Goal: Communication & Community: Share content

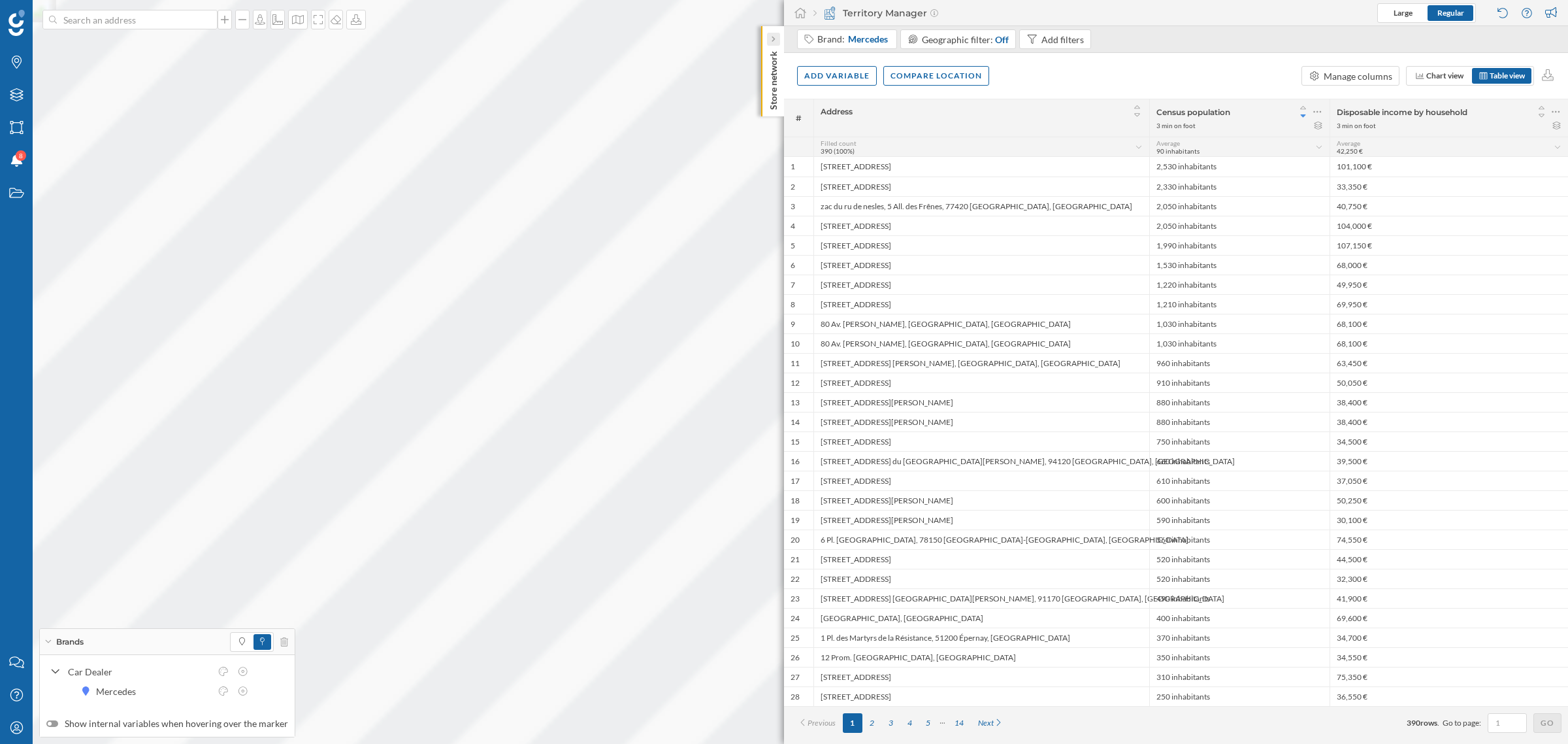
click at [774, 40] on icon at bounding box center [774, 39] width 3 height 6
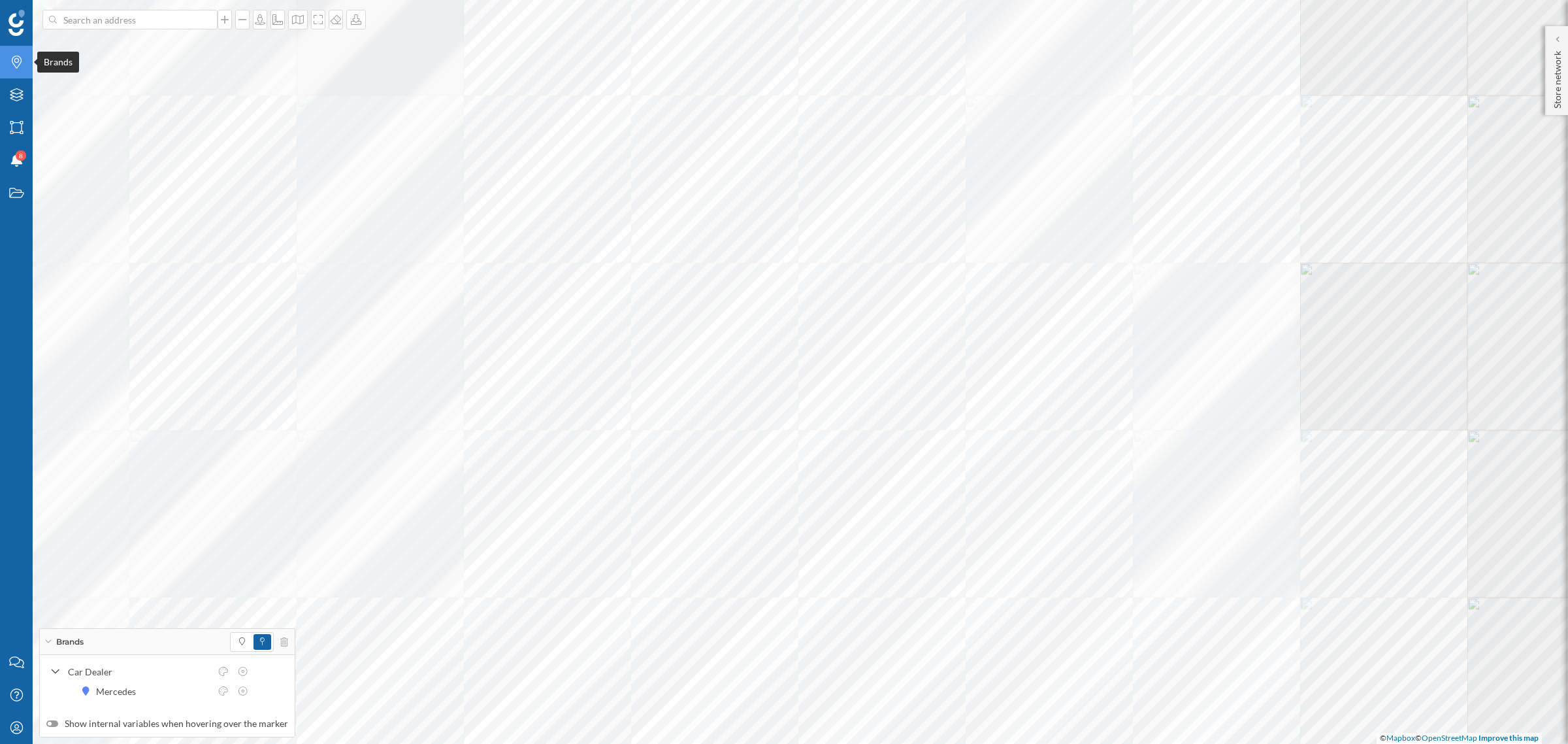
click at [21, 65] on icon "Brands" at bounding box center [17, 62] width 16 height 13
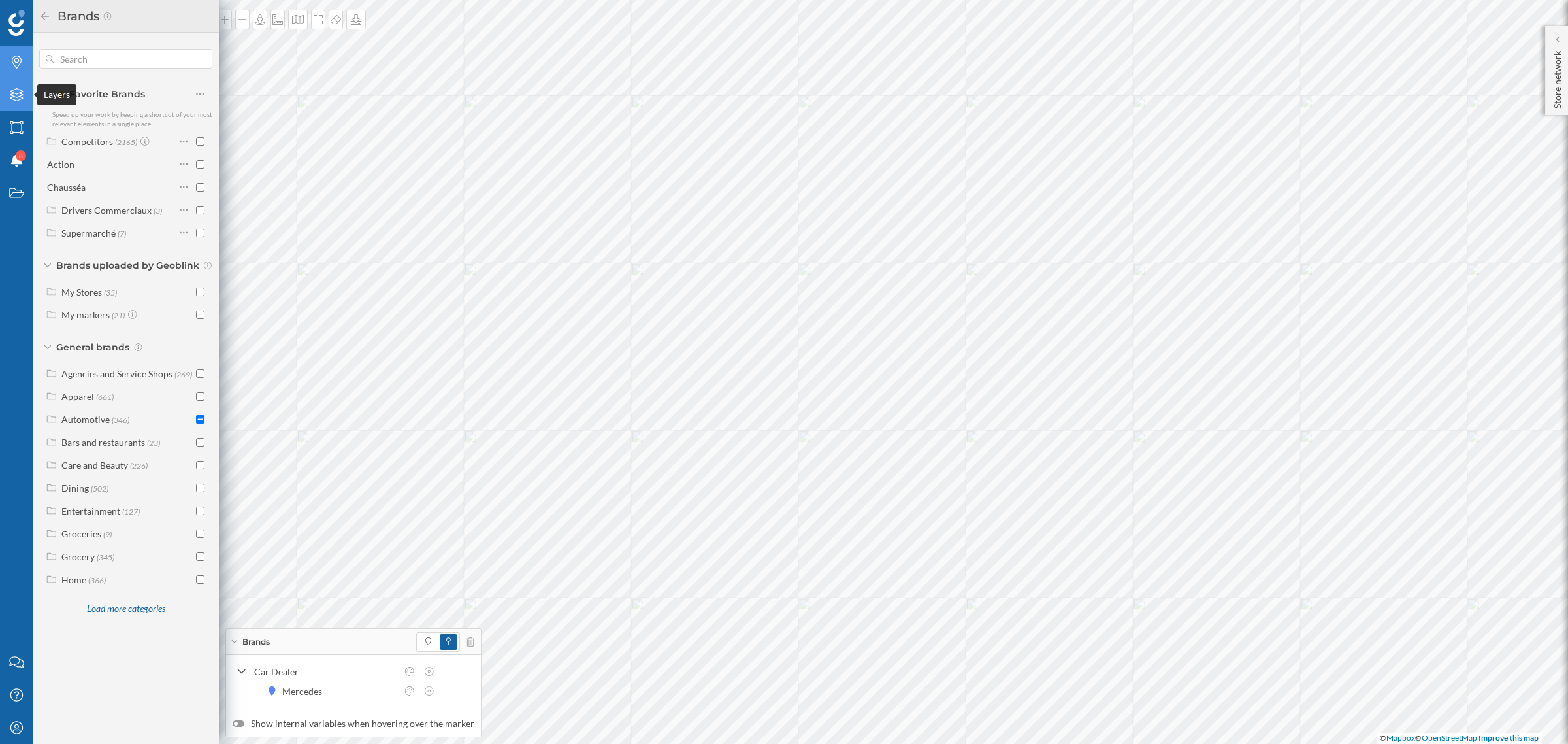
click at [17, 90] on icon "Layers" at bounding box center [17, 94] width 16 height 13
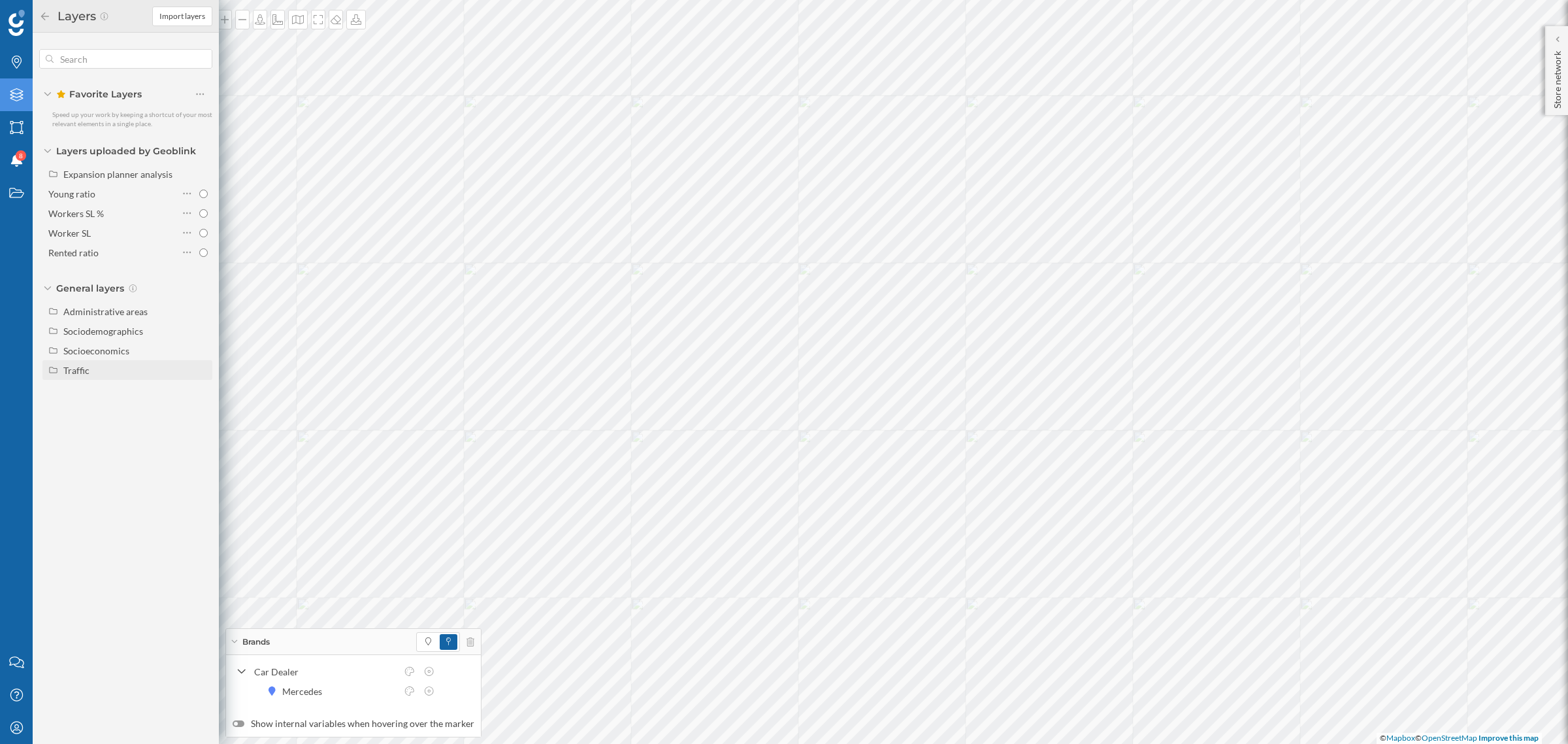
click at [108, 379] on div "Traffic" at bounding box center [127, 370] width 170 height 19
click at [129, 412] on div "Footfall" at bounding box center [113, 409] width 91 height 14
click at [199, 412] on input "Footfall" at bounding box center [203, 409] width 9 height 9
radio input "true"
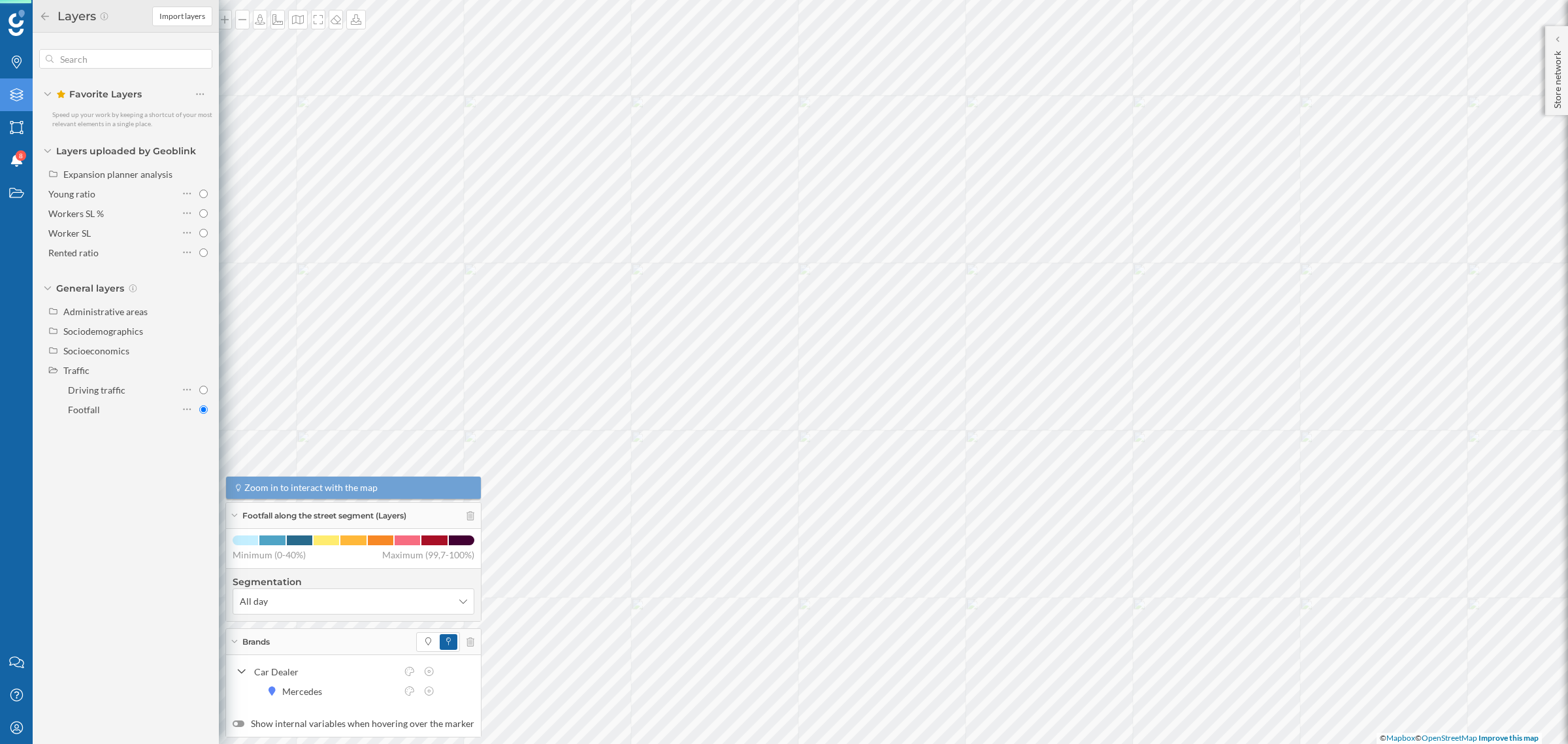
click at [44, 15] on icon at bounding box center [45, 16] width 12 height 9
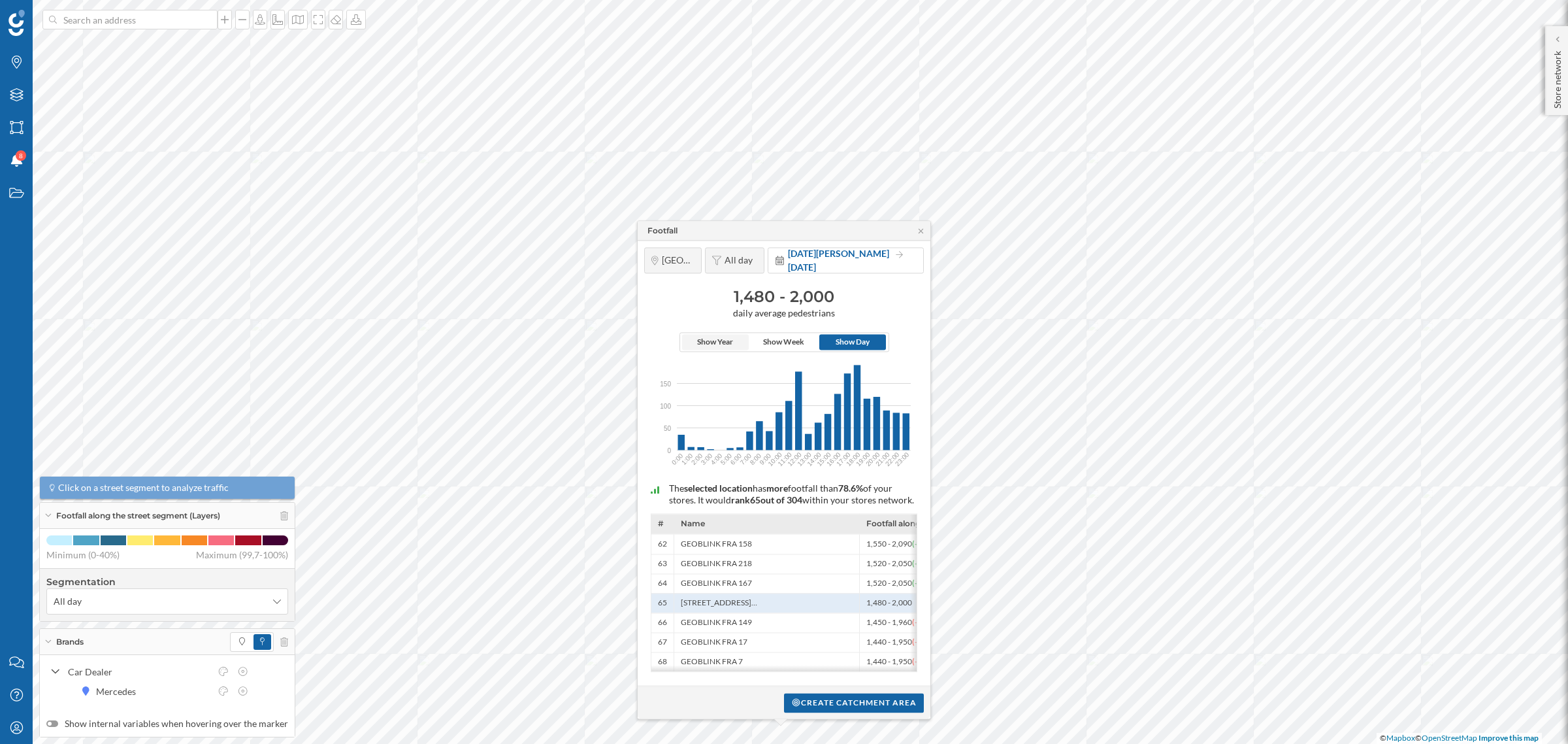
click at [710, 336] on span "Show Year" at bounding box center [715, 342] width 36 height 12
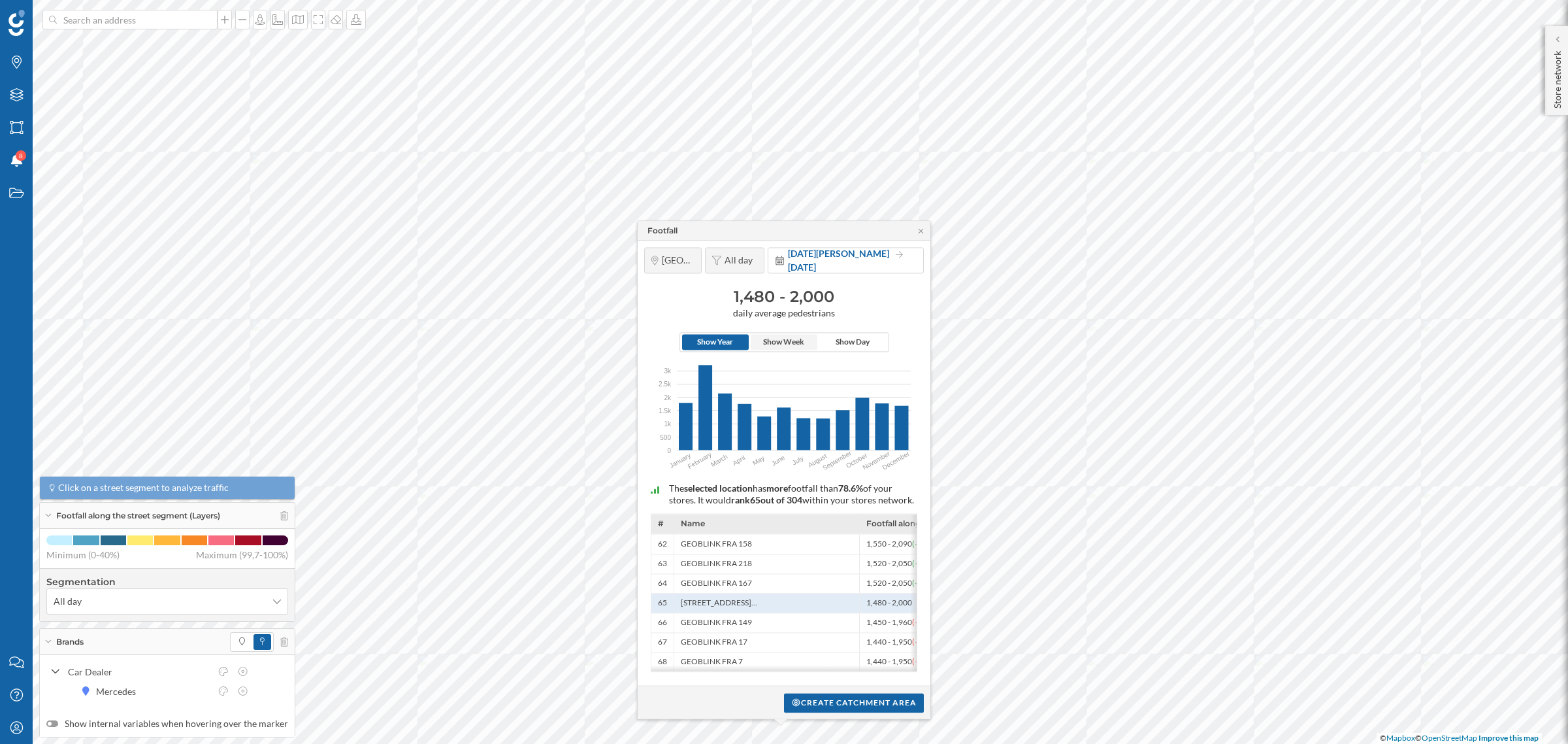
click at [775, 336] on span "Show Week" at bounding box center [783, 342] width 41 height 12
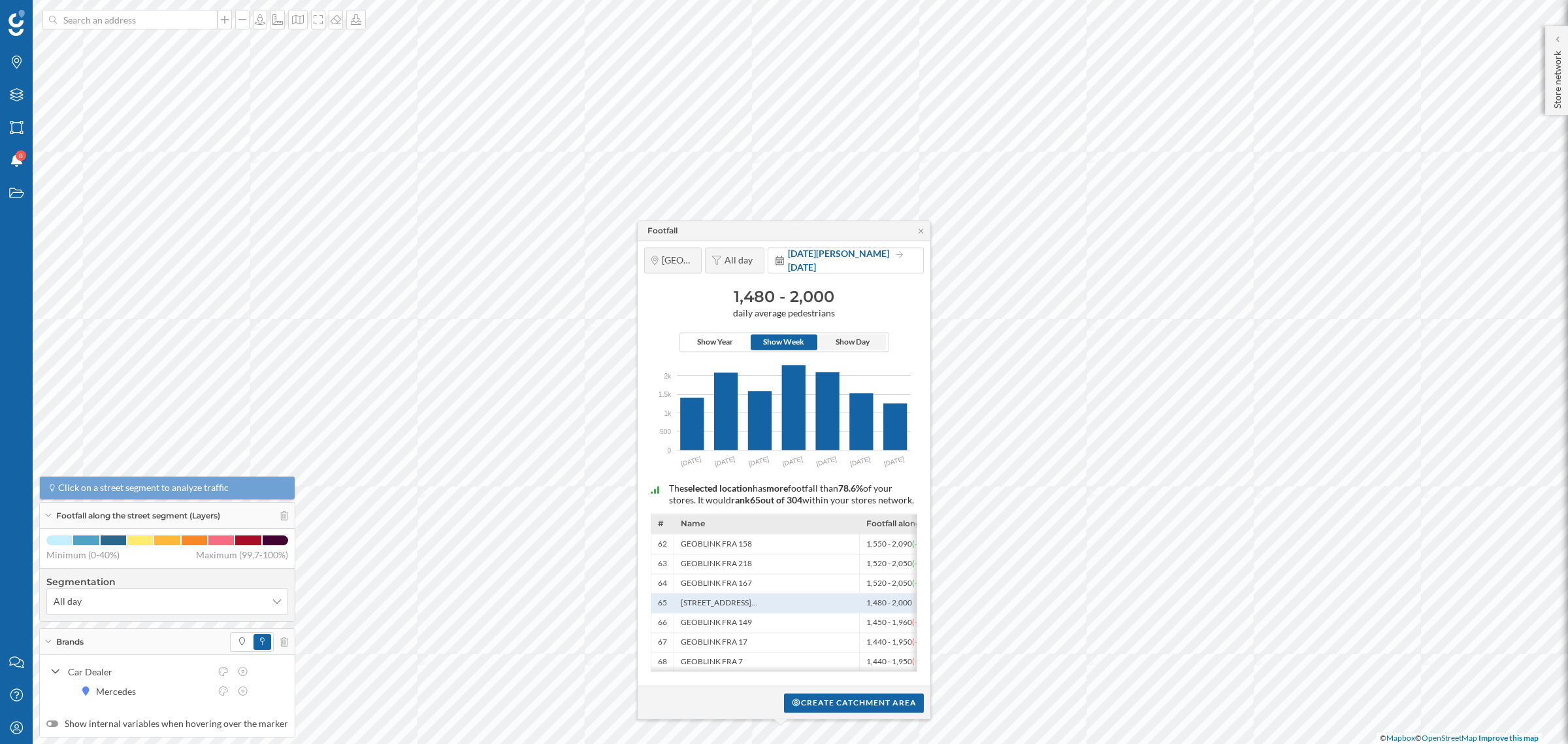
click at [844, 336] on span "Show Day" at bounding box center [853, 342] width 34 height 12
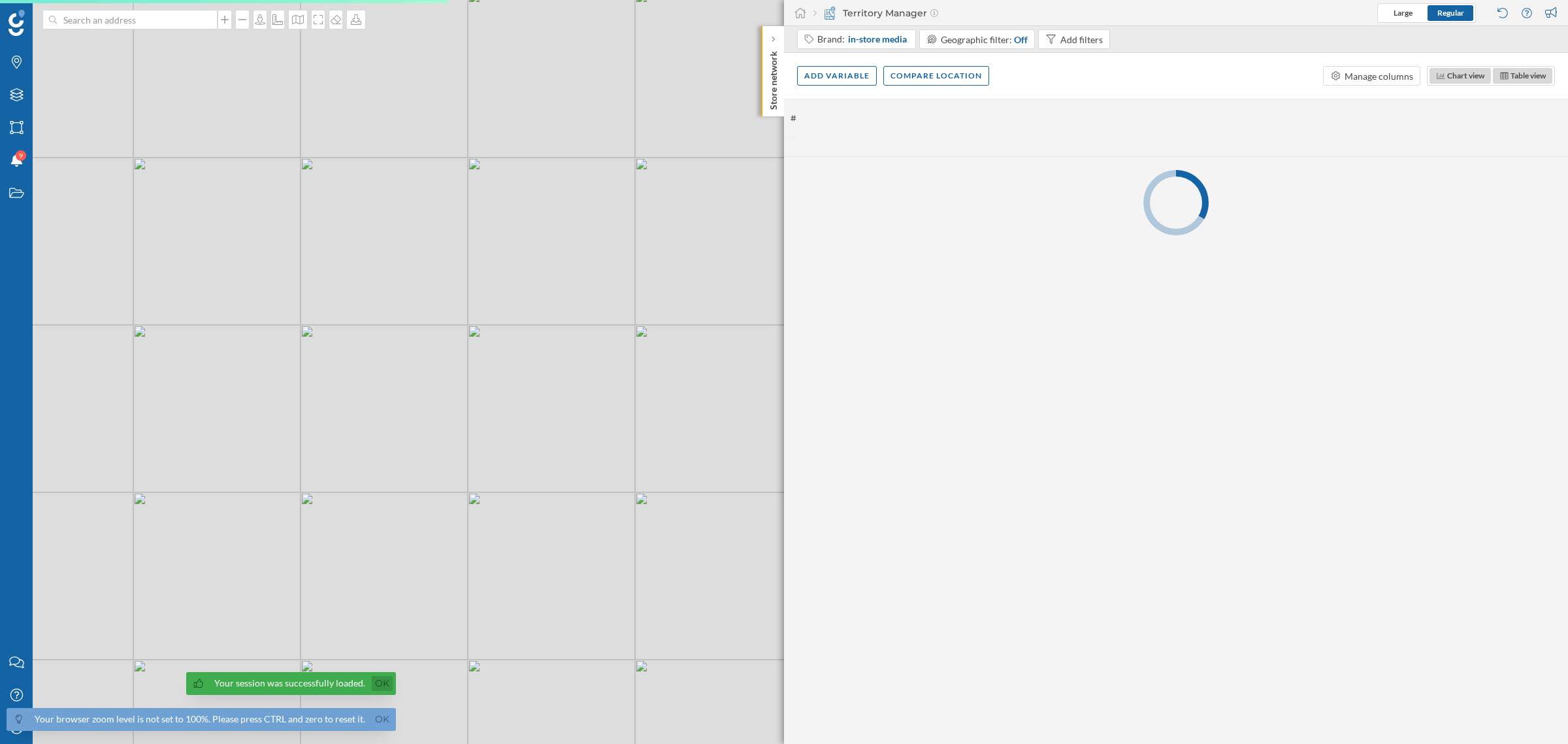
click at [373, 690] on link "Ok" at bounding box center [382, 683] width 21 height 15
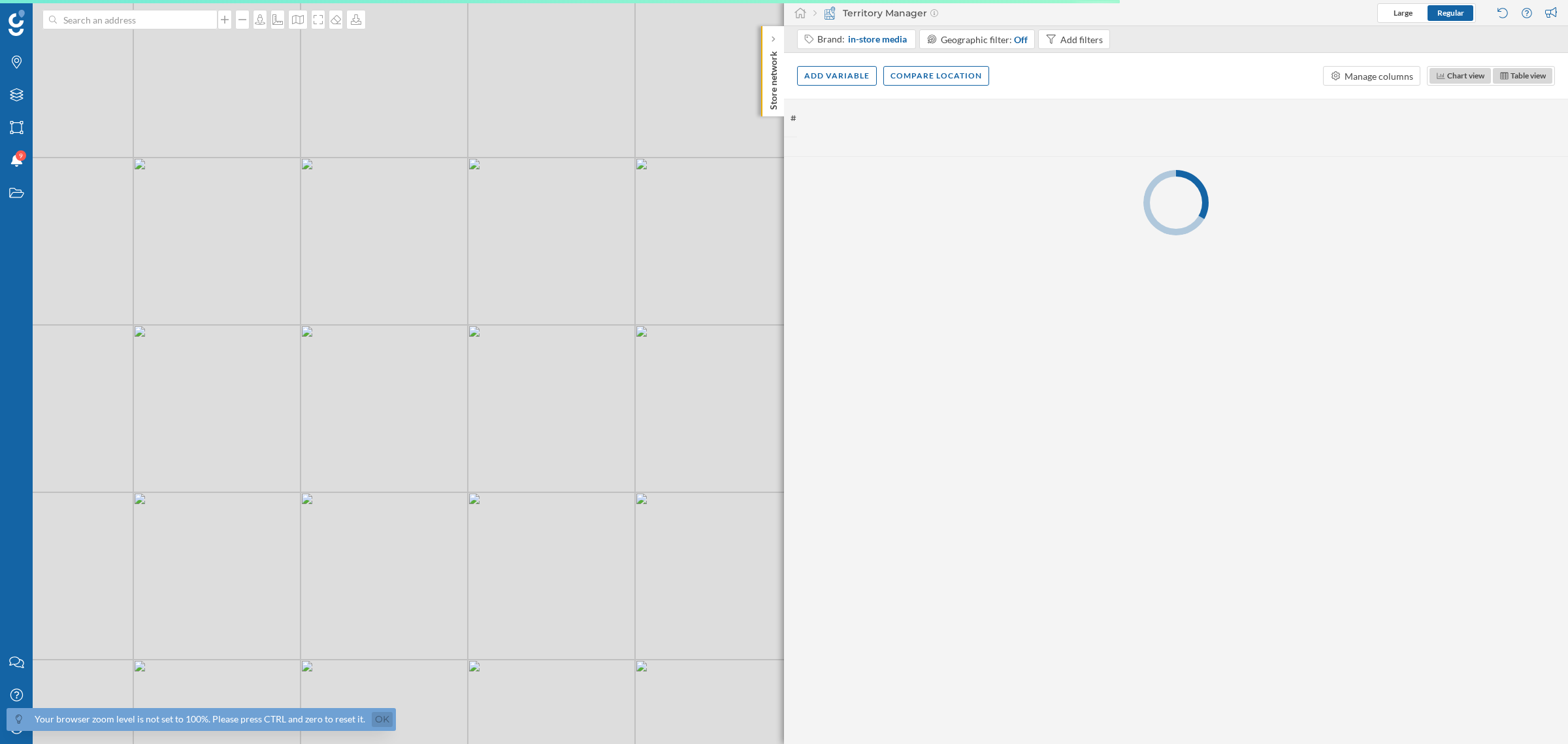
click at [379, 713] on link "Ok" at bounding box center [382, 719] width 21 height 15
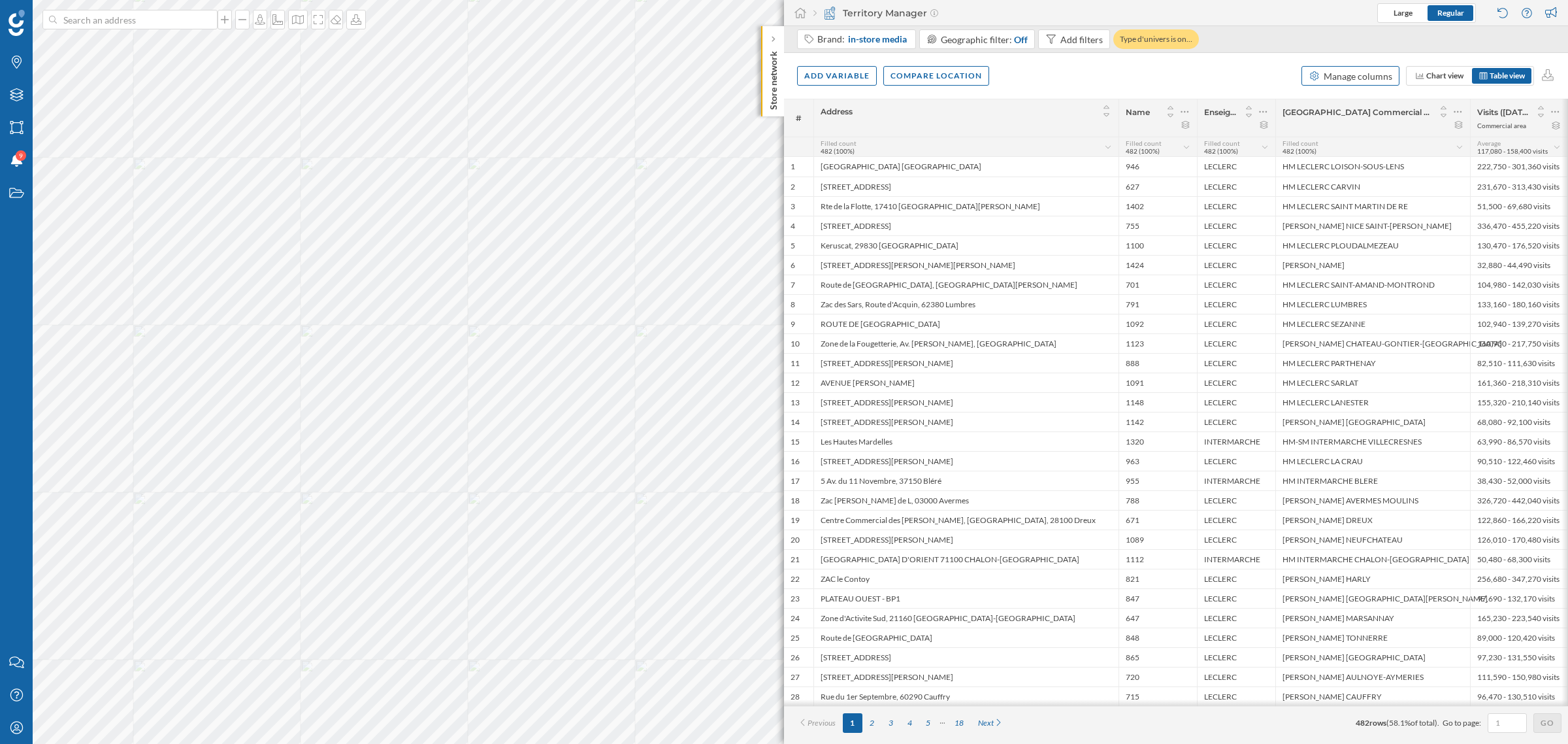
click at [1380, 77] on div "Manage columns" at bounding box center [1357, 76] width 69 height 14
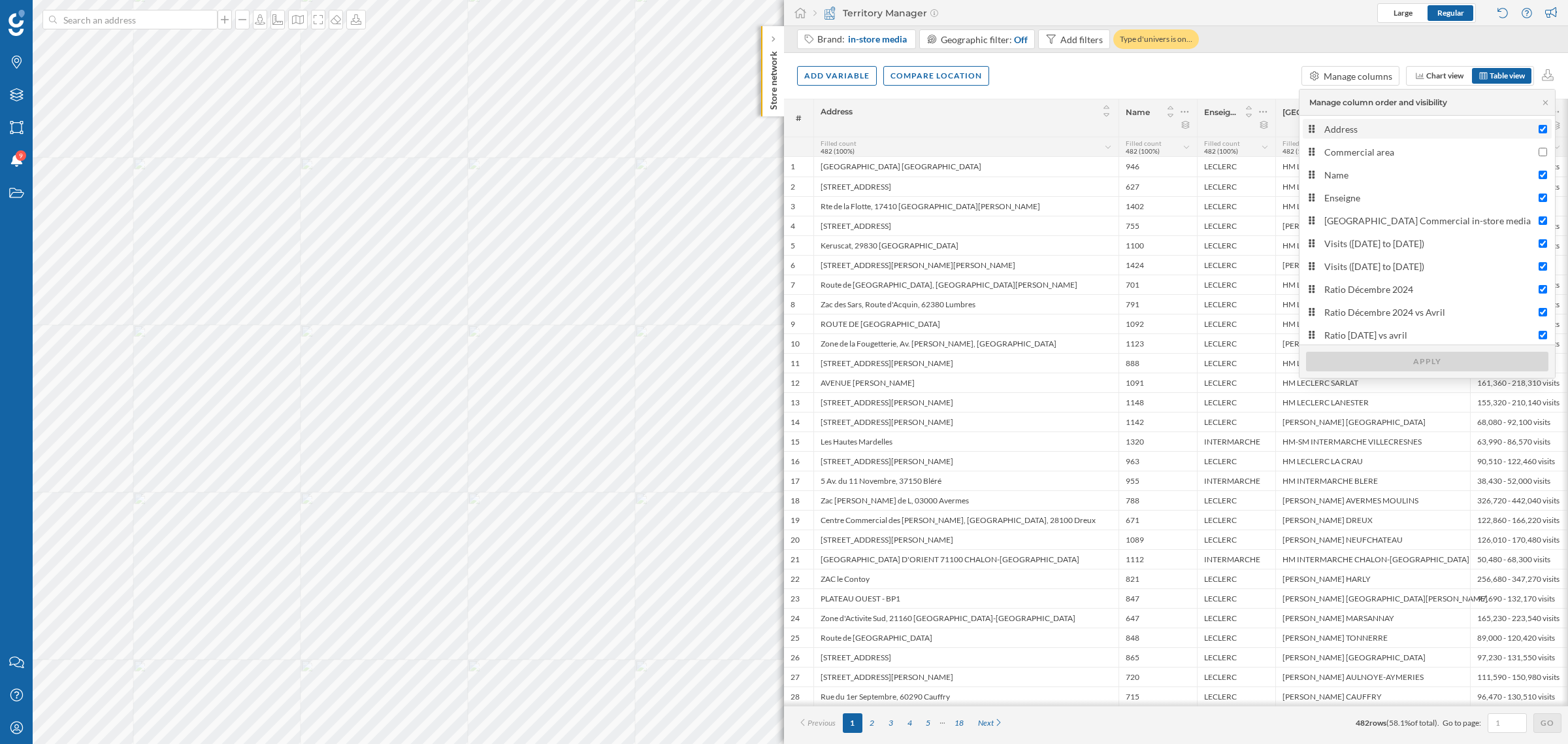
click at [1346, 128] on div "Address" at bounding box center [1428, 128] width 208 height 14
click at [1538, 128] on input "Address" at bounding box center [1542, 129] width 9 height 9
checkbox input "false"
click at [1387, 358] on div "Apply" at bounding box center [1427, 361] width 243 height 19
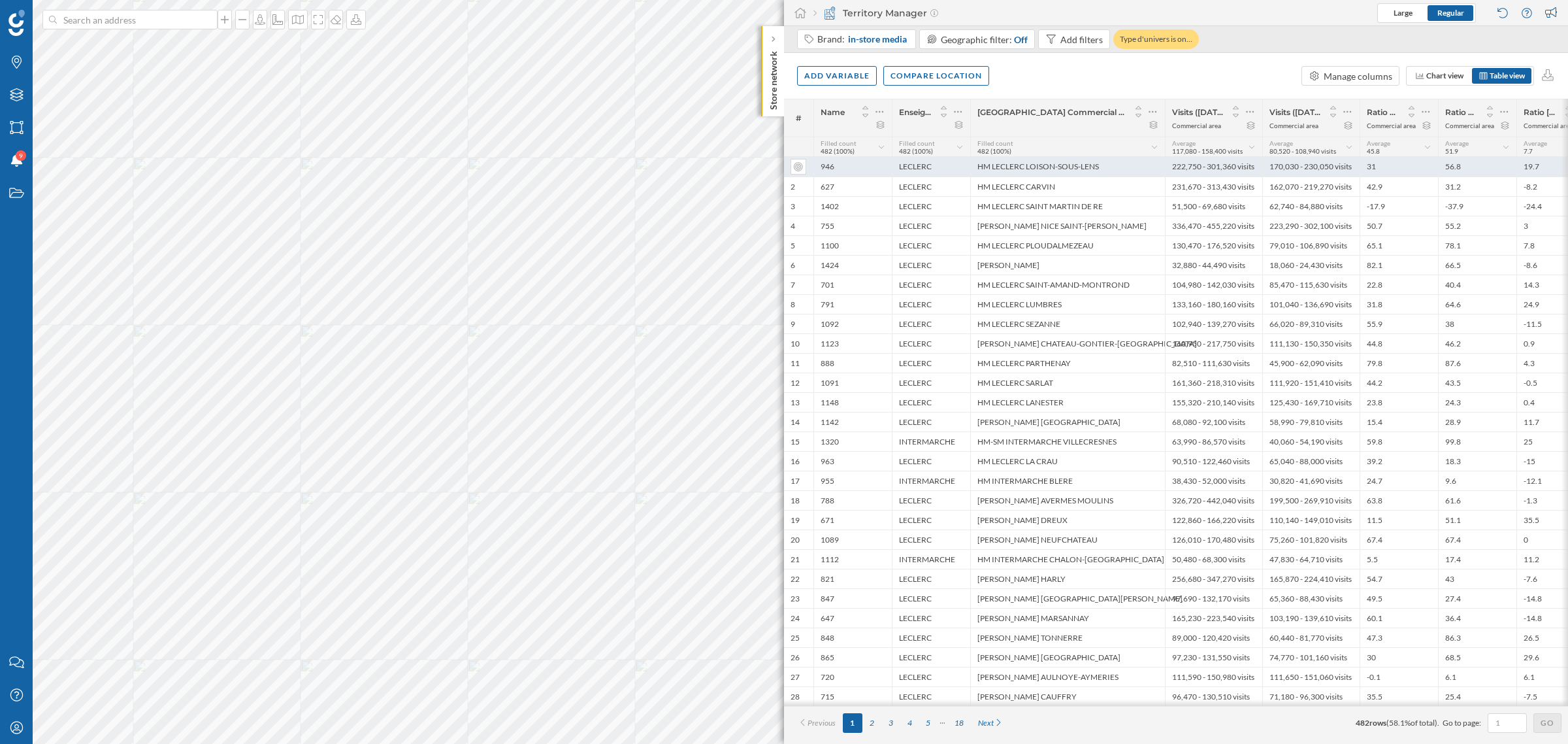
scroll to position [0, 27]
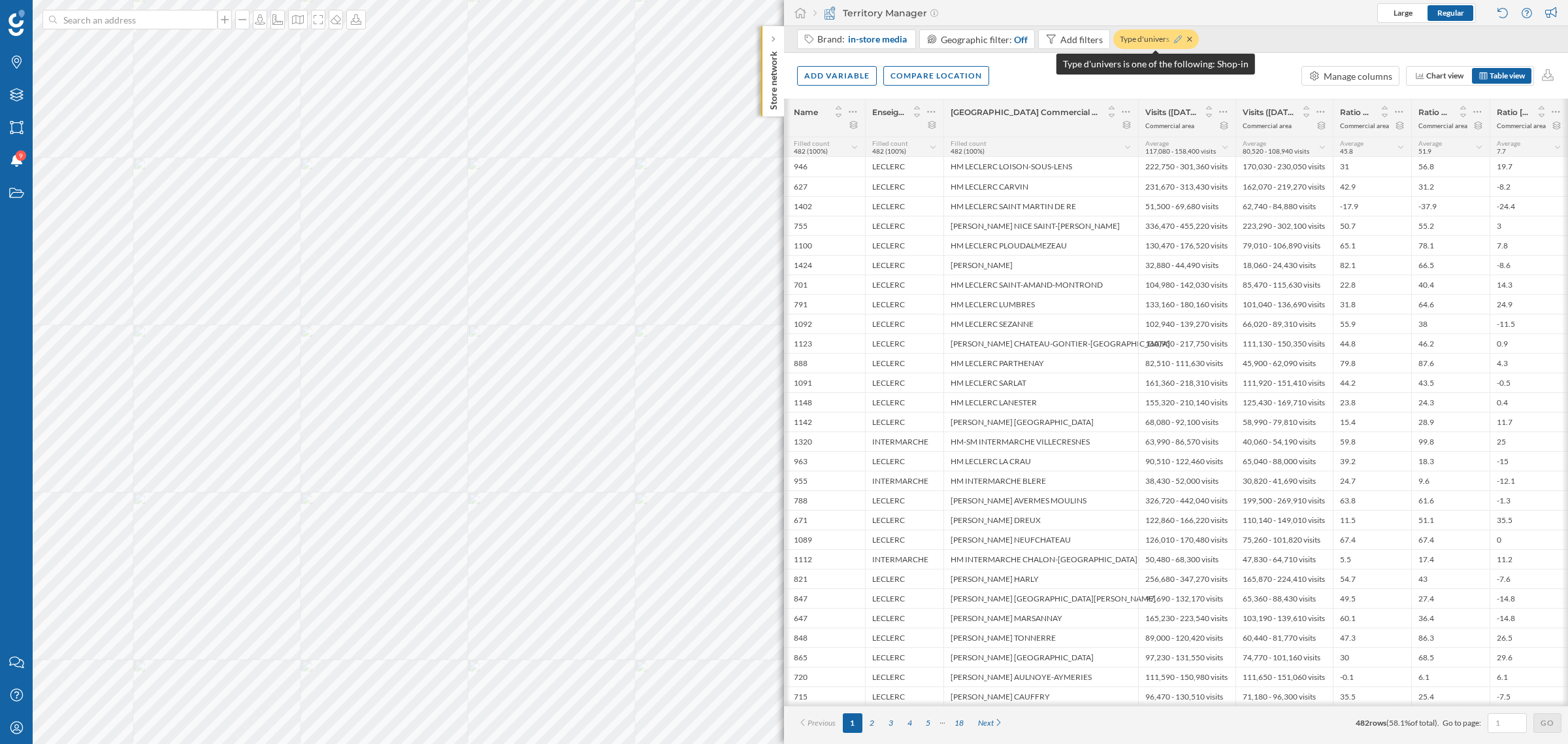
click at [1174, 38] on icon at bounding box center [1178, 40] width 8 height 8
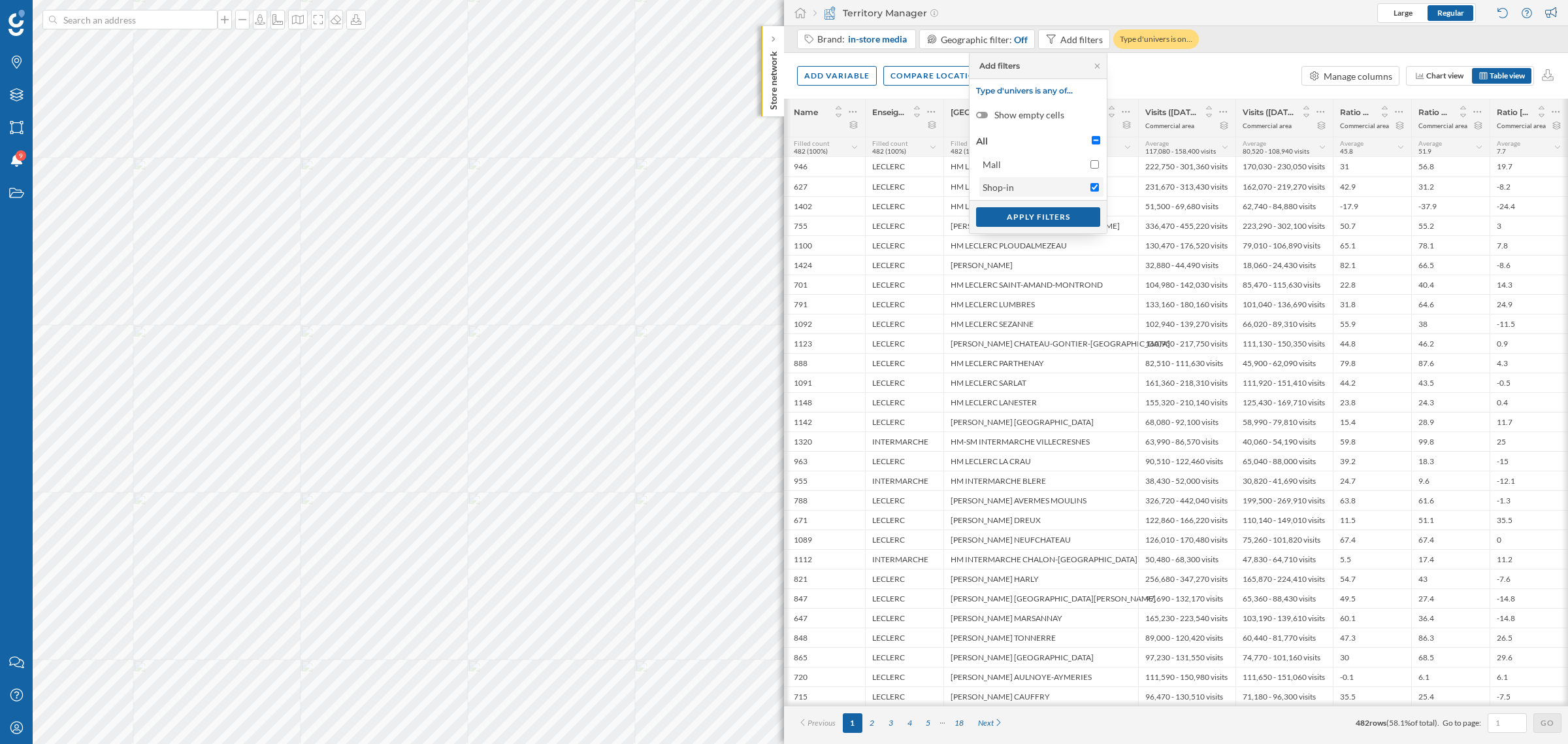
click at [1063, 186] on span "Shop-in" at bounding box center [1033, 187] width 102 height 14
click at [1091, 186] on input "Shop-in" at bounding box center [1095, 187] width 9 height 9
checkbox input "false"
click at [1063, 167] on span "Mall" at bounding box center [1033, 164] width 102 height 14
click at [1091, 167] on input "Mall" at bounding box center [1095, 164] width 9 height 9
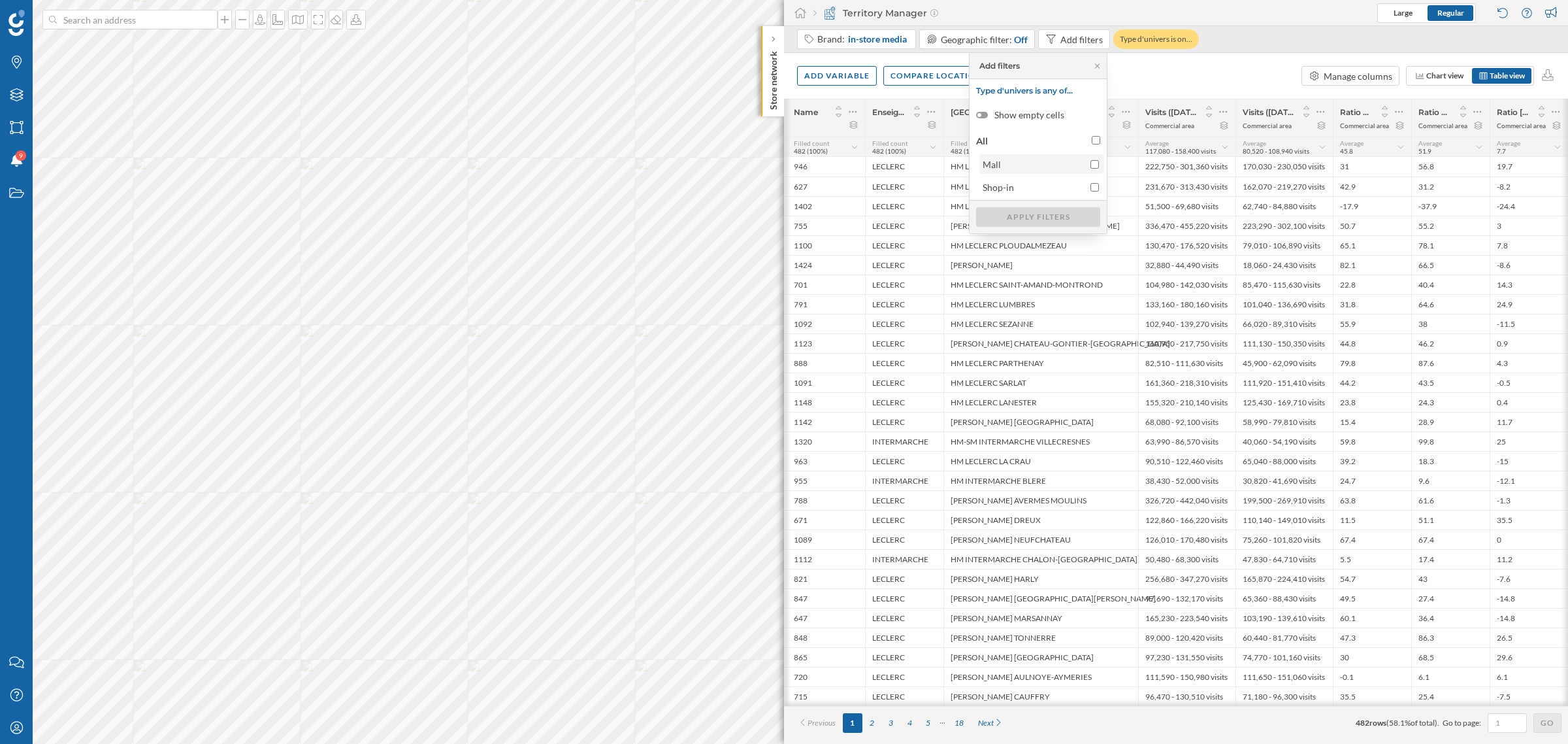
checkbox input "true"
click at [1065, 225] on div "Apply filters" at bounding box center [1038, 216] width 124 height 19
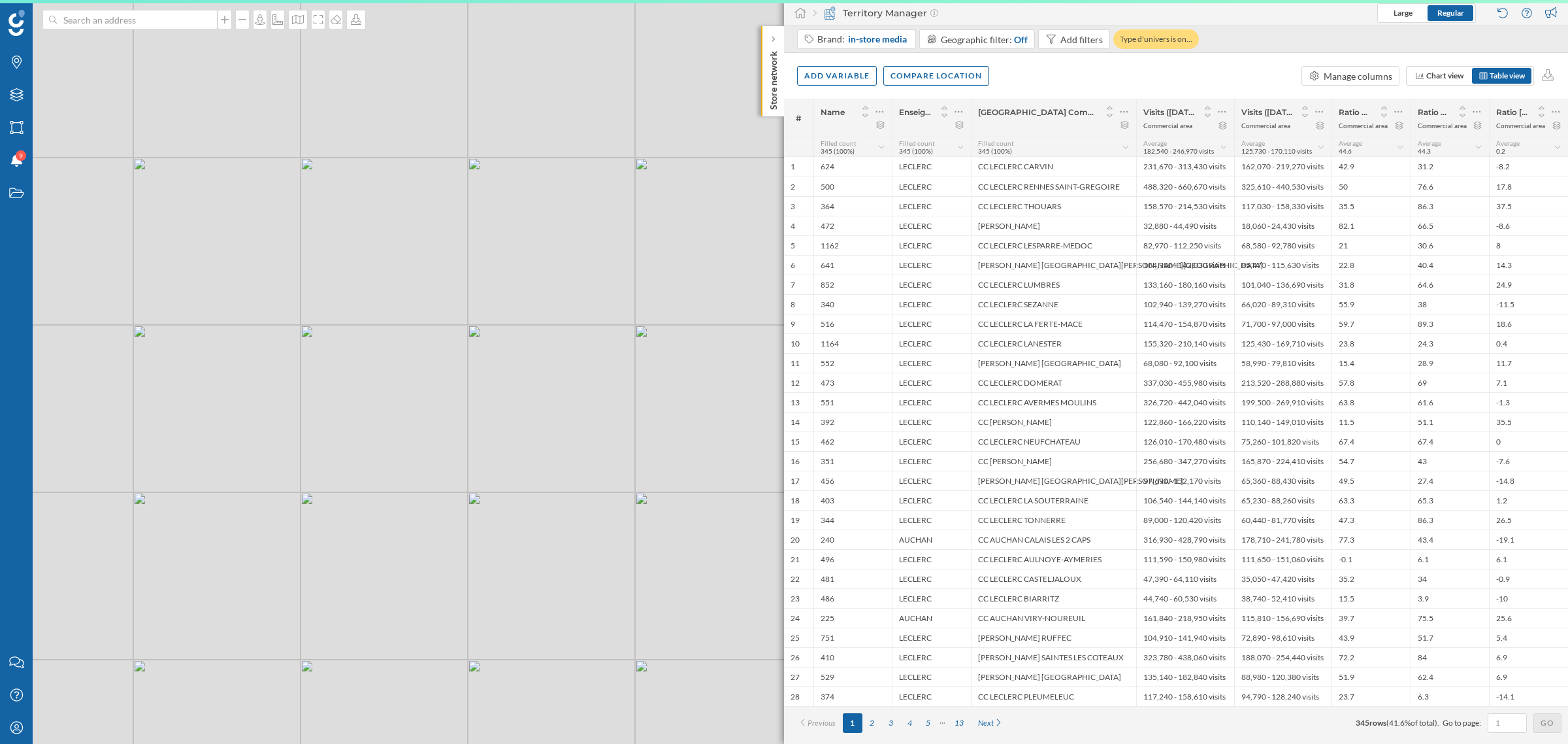
scroll to position [0, 0]
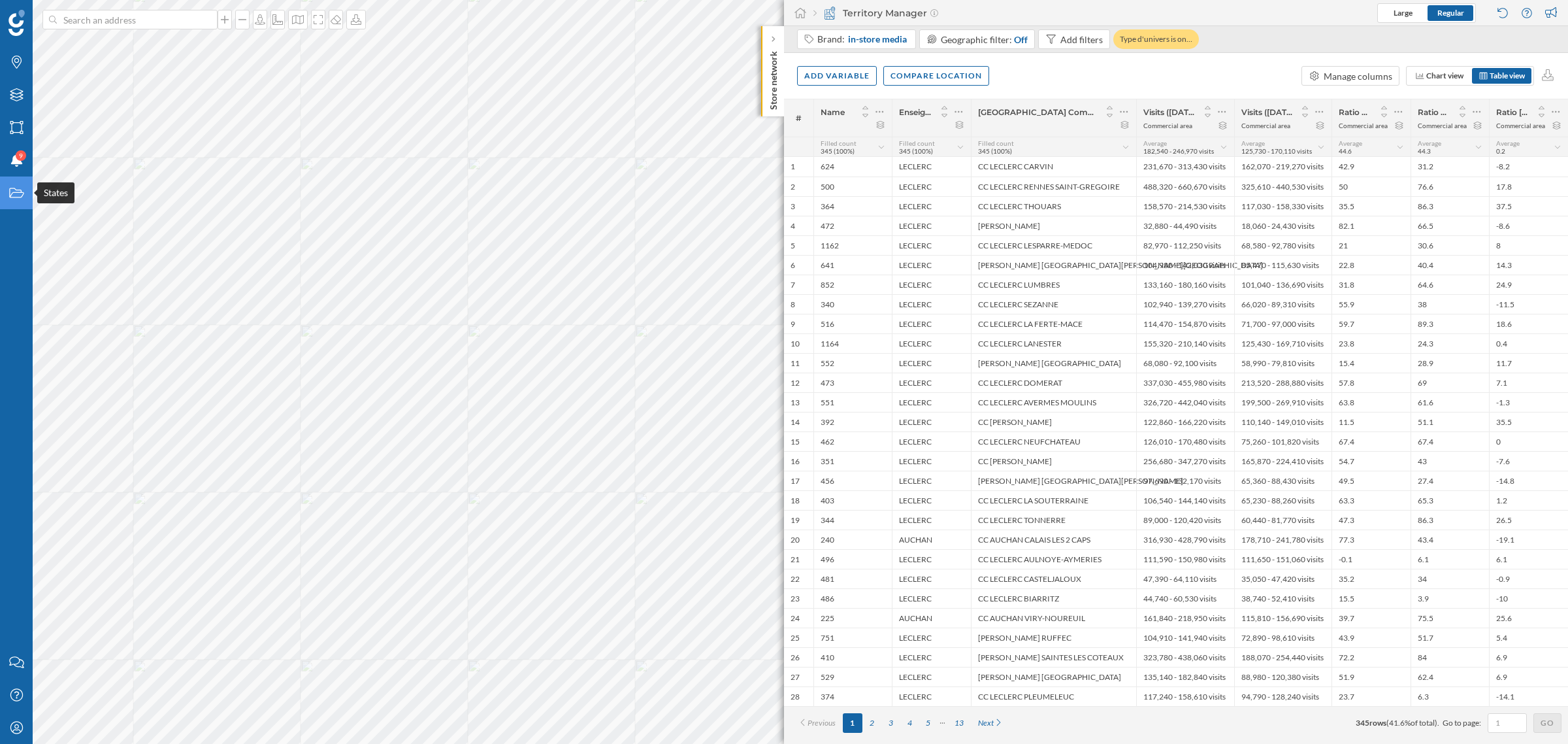
click at [20, 194] on icon "States" at bounding box center [17, 193] width 16 height 13
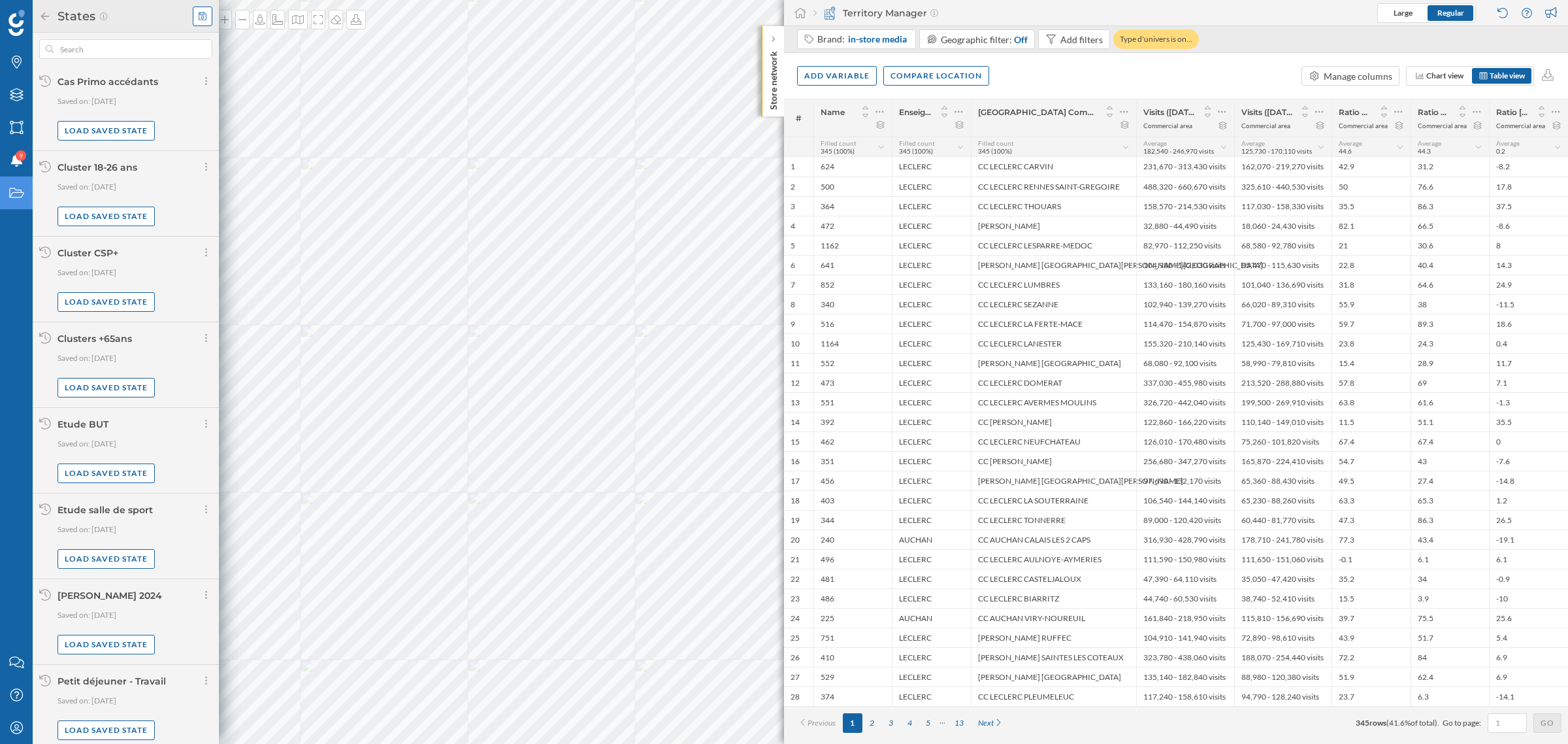
click at [196, 19] on div at bounding box center [202, 16] width 19 height 19
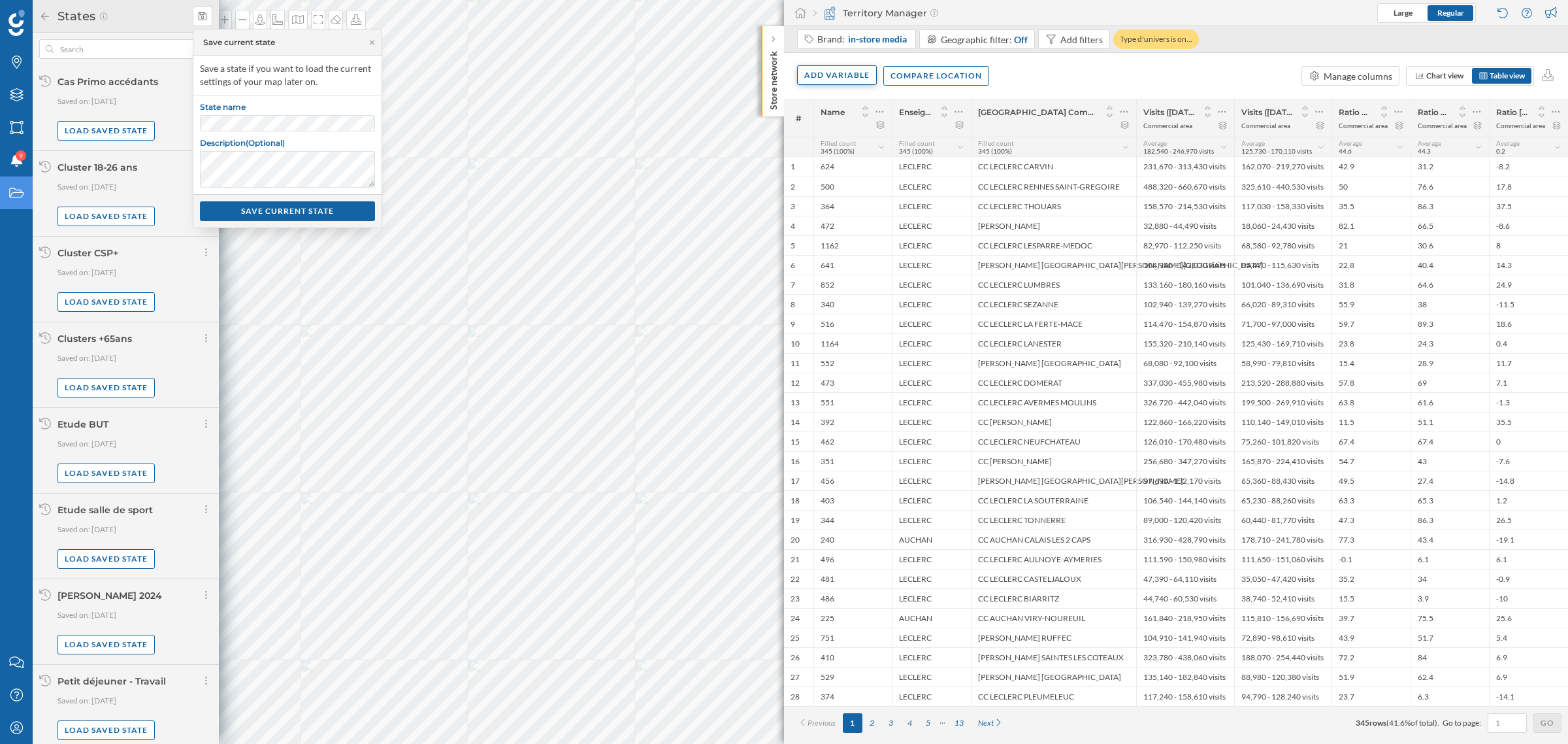
click at [838, 69] on div "Add variable" at bounding box center [836, 75] width 80 height 19
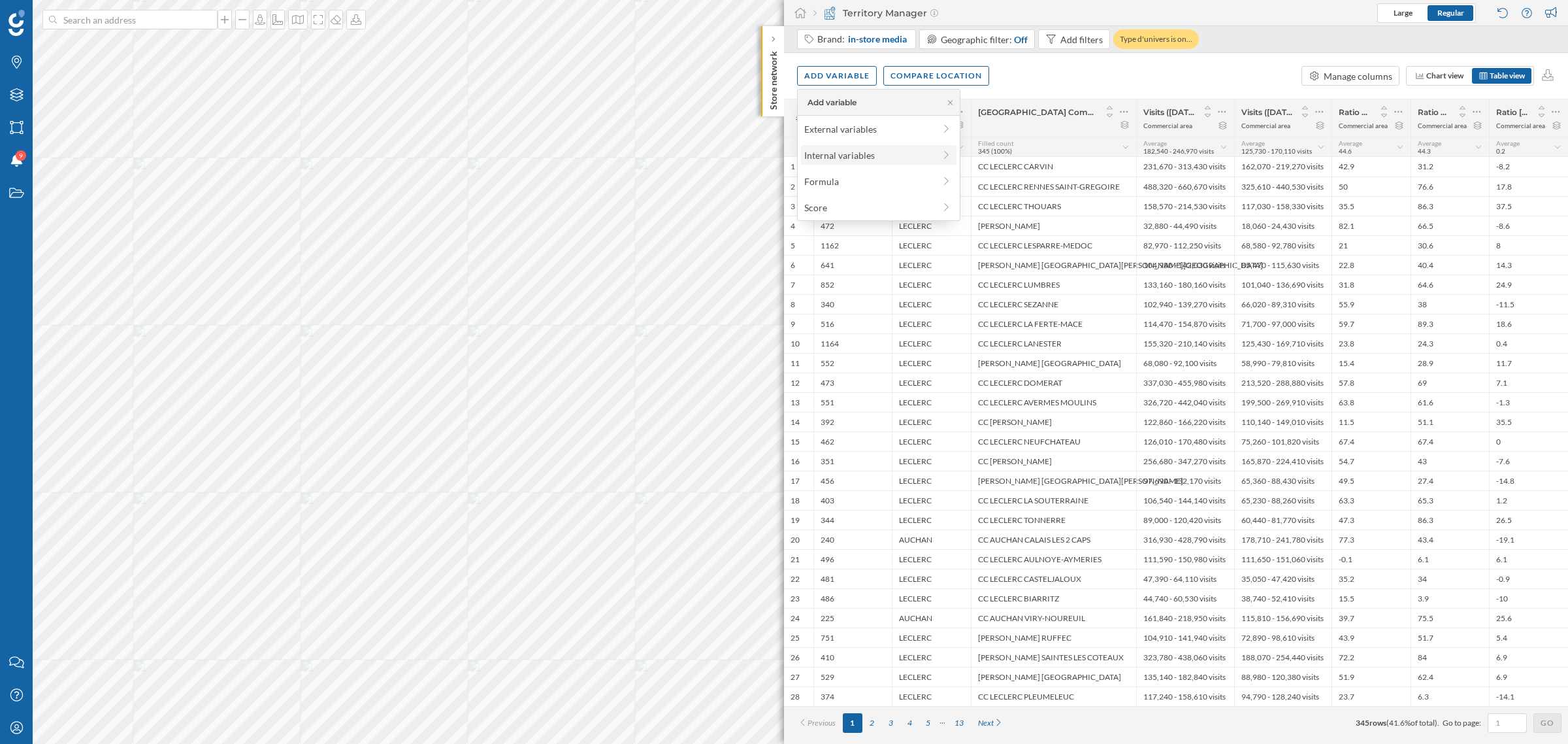
click at [864, 150] on div "Internal variables" at bounding box center [869, 155] width 130 height 14
click at [873, 393] on div "Load more items" at bounding box center [881, 387] width 141 height 19
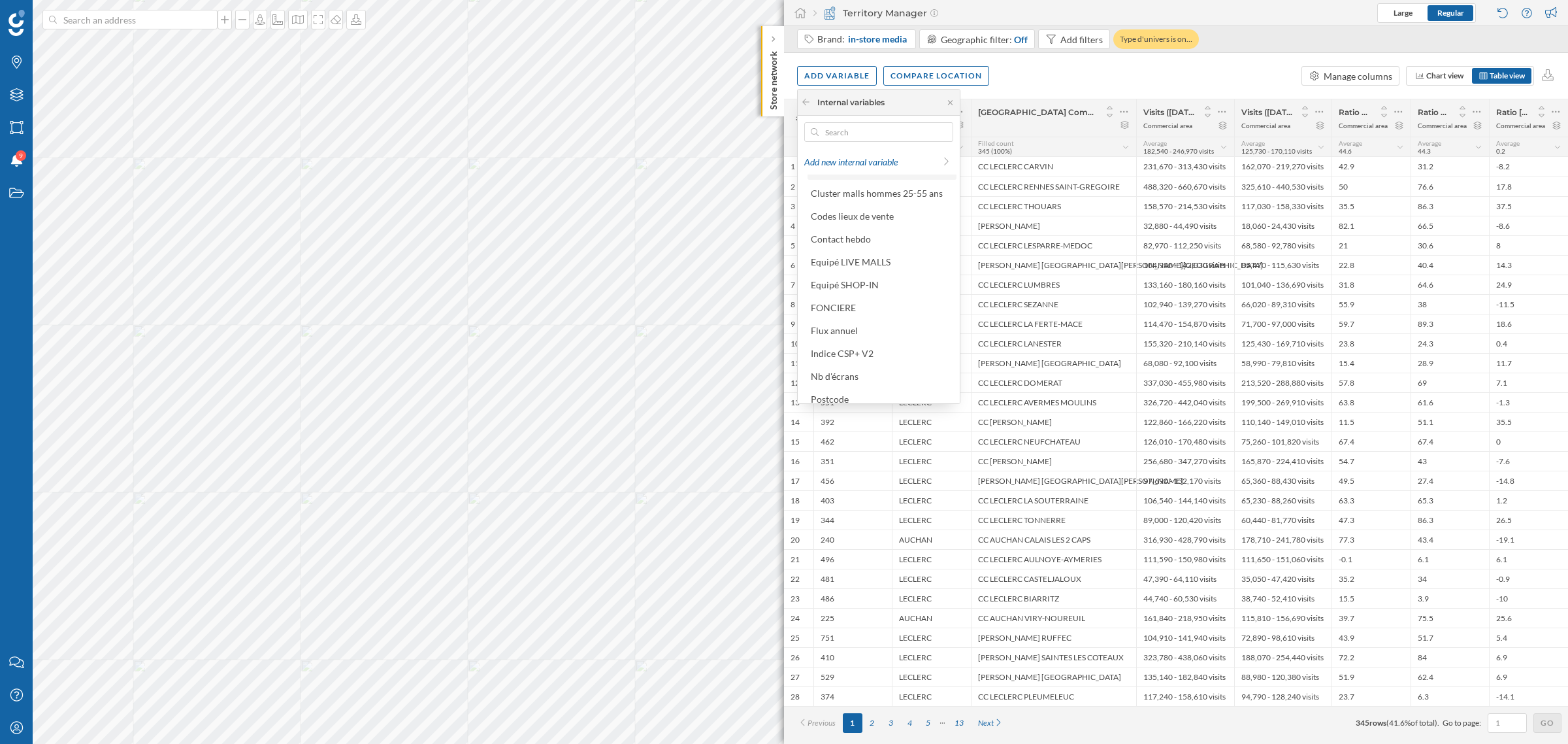
scroll to position [288, 0]
click at [803, 99] on icon at bounding box center [806, 102] width 10 height 8
click at [847, 178] on div "Formula" at bounding box center [869, 181] width 130 height 14
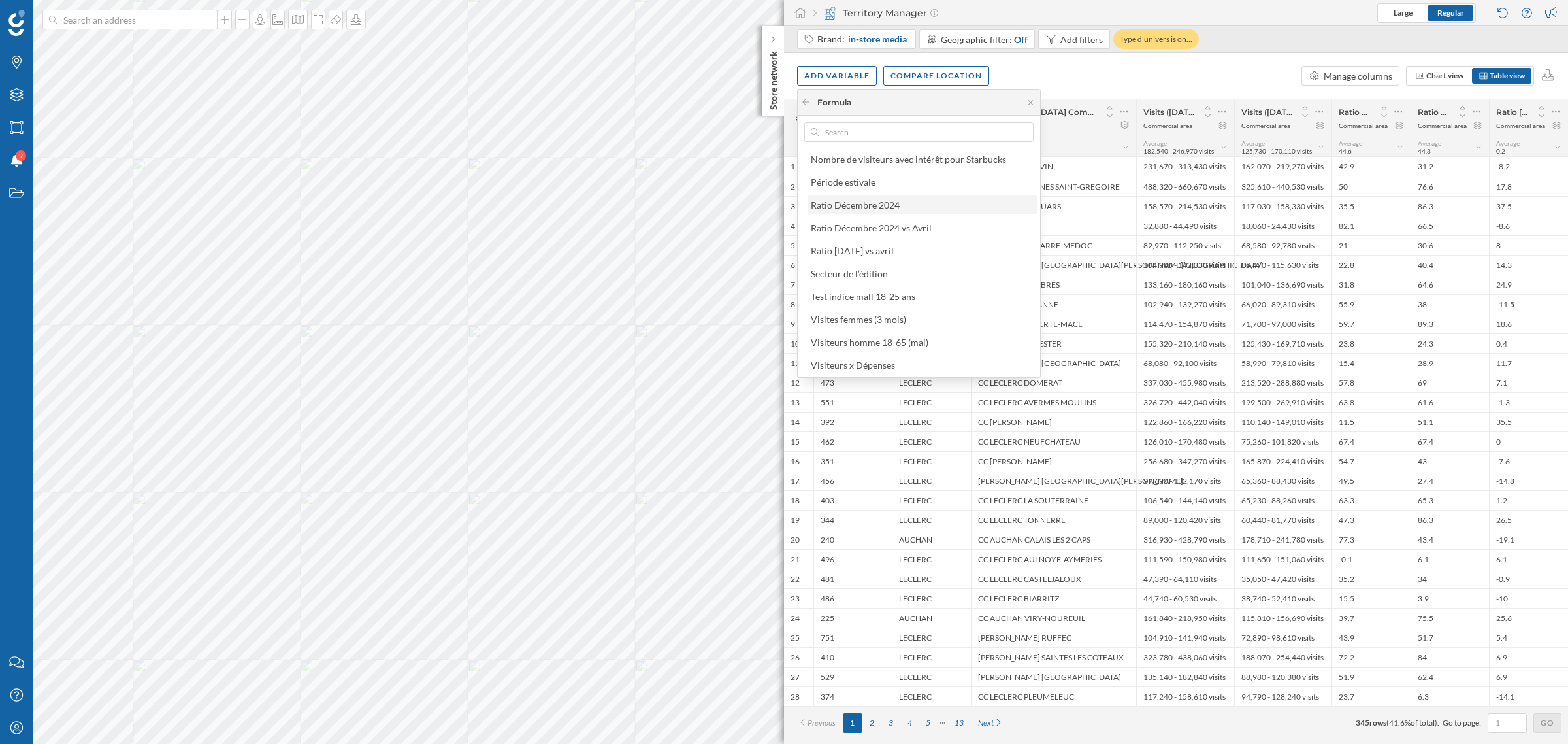
scroll to position [0, 0]
click at [877, 184] on div "Manage formulas" at bounding box center [909, 184] width 211 height 14
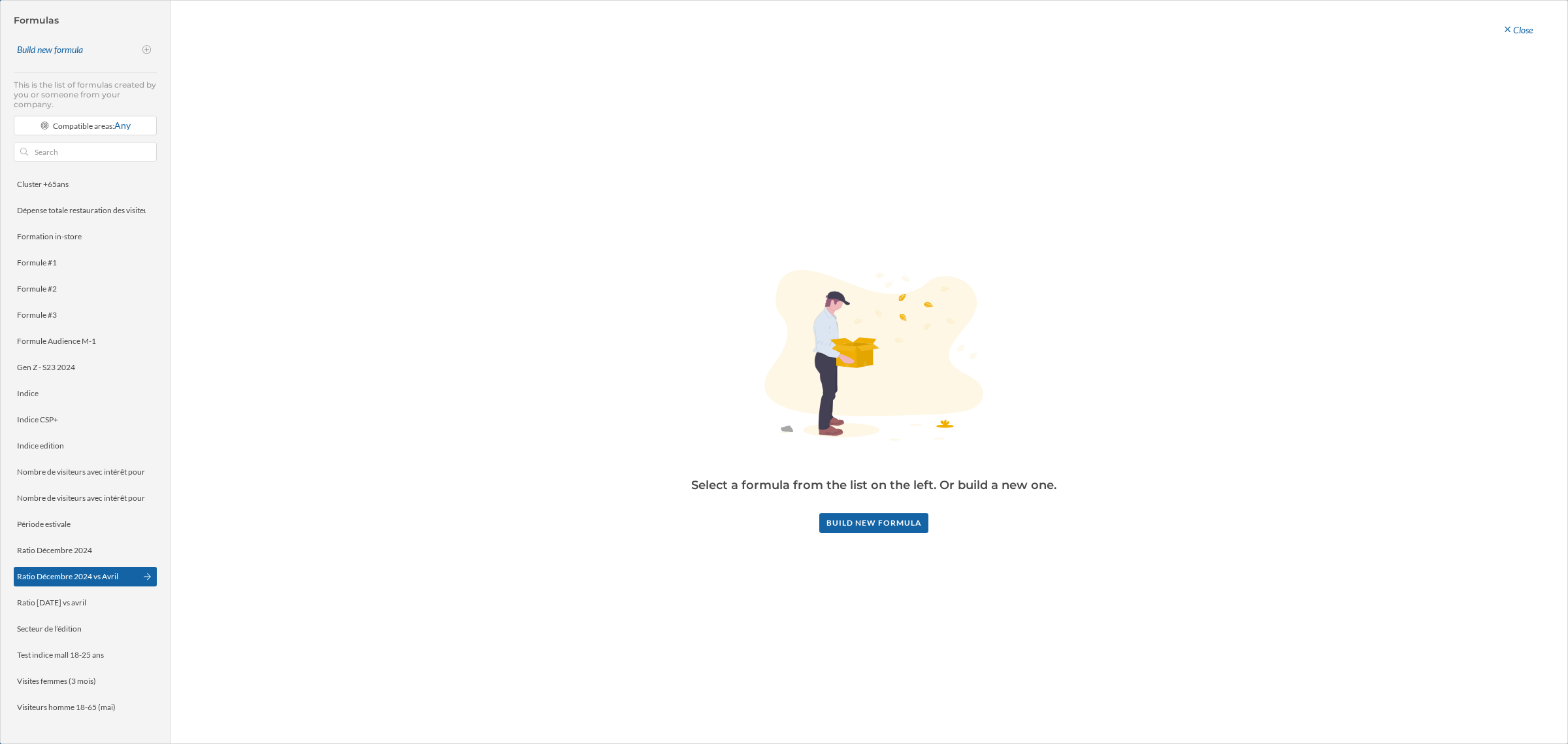
click at [63, 569] on div "Ratio Décembre 2024 vs Avril" at bounding box center [85, 576] width 143 height 19
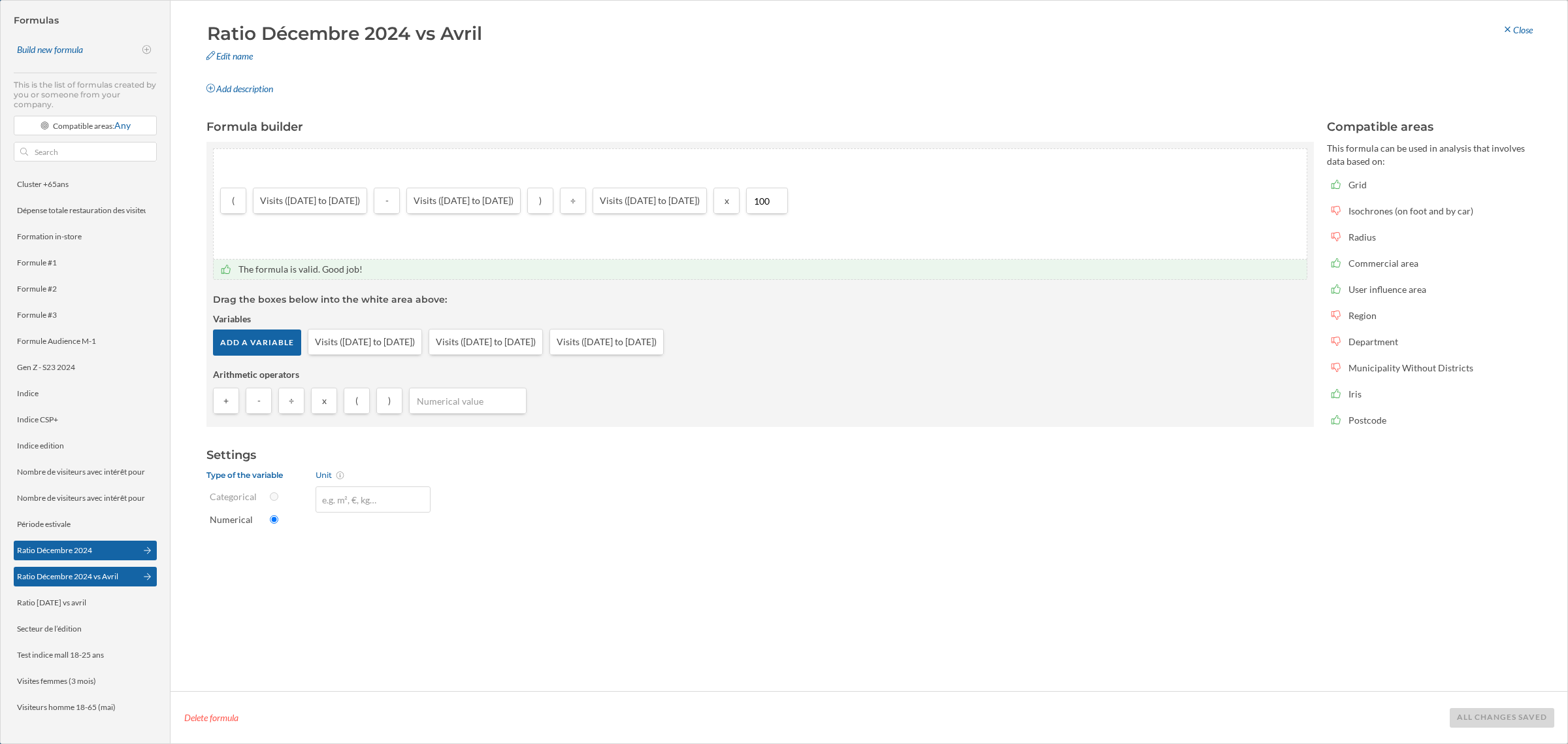
click at [63, 547] on div "Ratio Décembre 2024" at bounding box center [54, 550] width 75 height 10
click at [242, 56] on div "Edit name" at bounding box center [432, 56] width 470 height 19
type input "Ratio Décembre 2024 vs Sept"
click at [661, 56] on button at bounding box center [661, 60] width 13 height 13
click at [1536, 717] on div "Save changes" at bounding box center [1514, 717] width 81 height 19
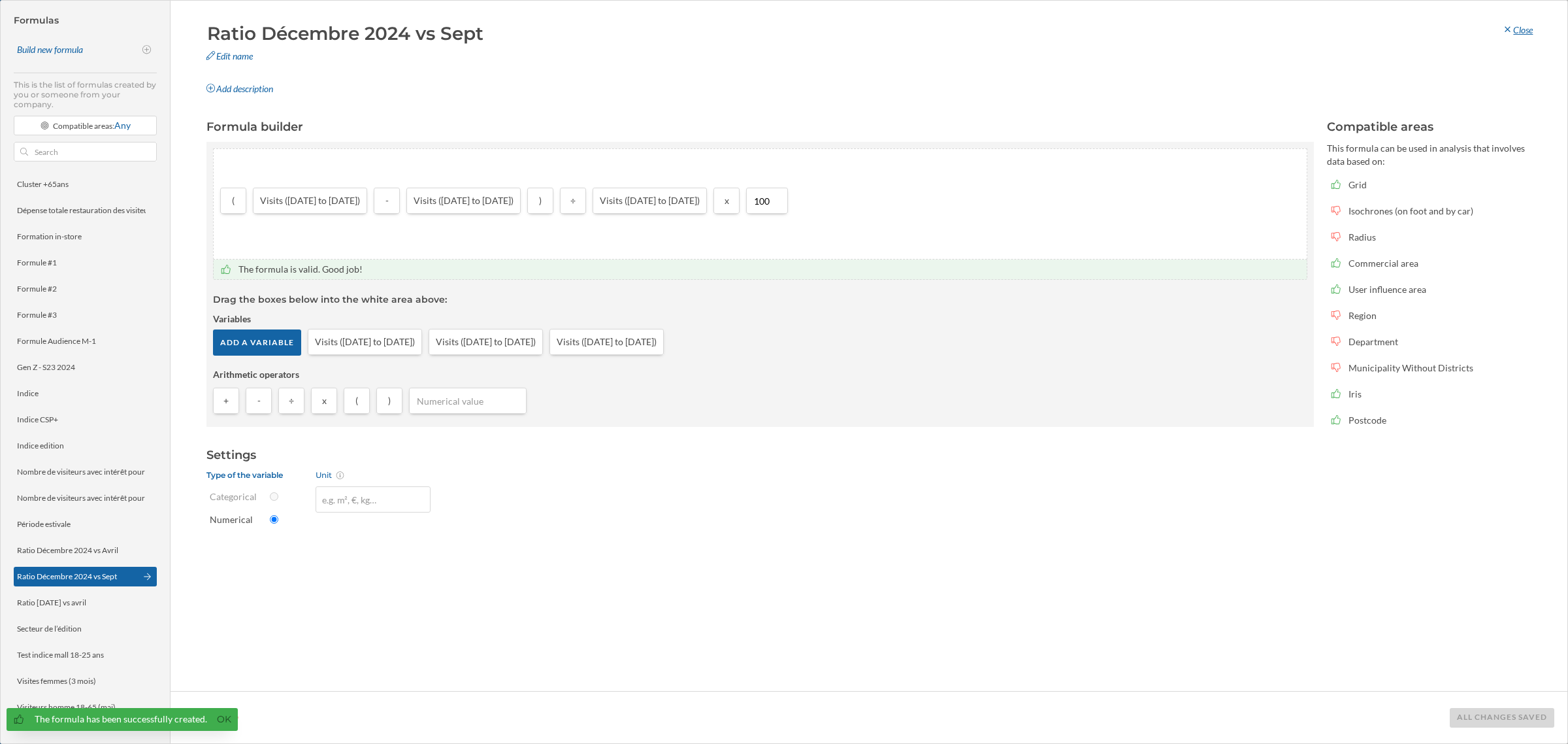
click at [1537, 27] on div "Close" at bounding box center [1517, 30] width 48 height 19
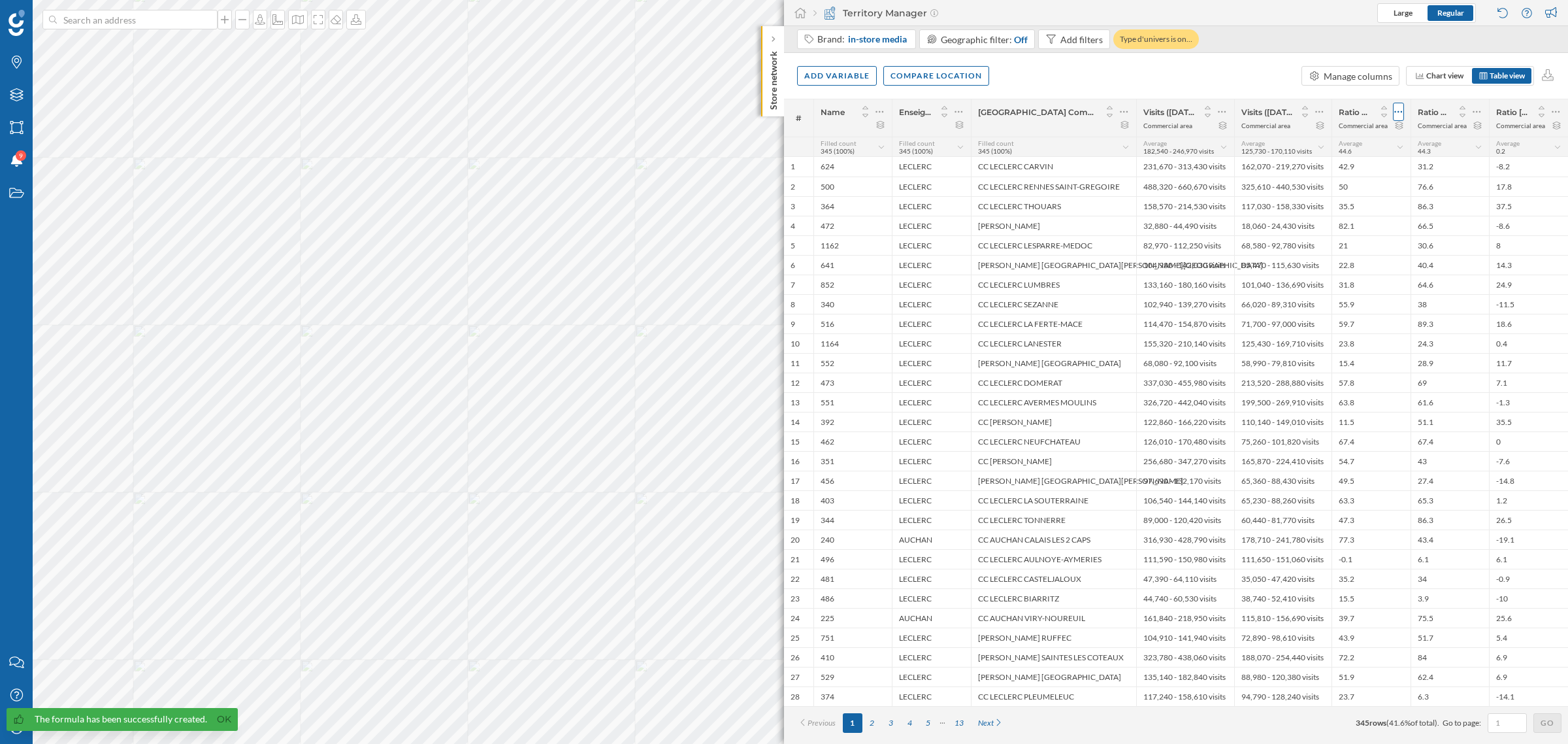
click at [1400, 108] on icon at bounding box center [1398, 111] width 9 height 13
click at [1346, 190] on div "Remove column" at bounding box center [1337, 190] width 119 height 14
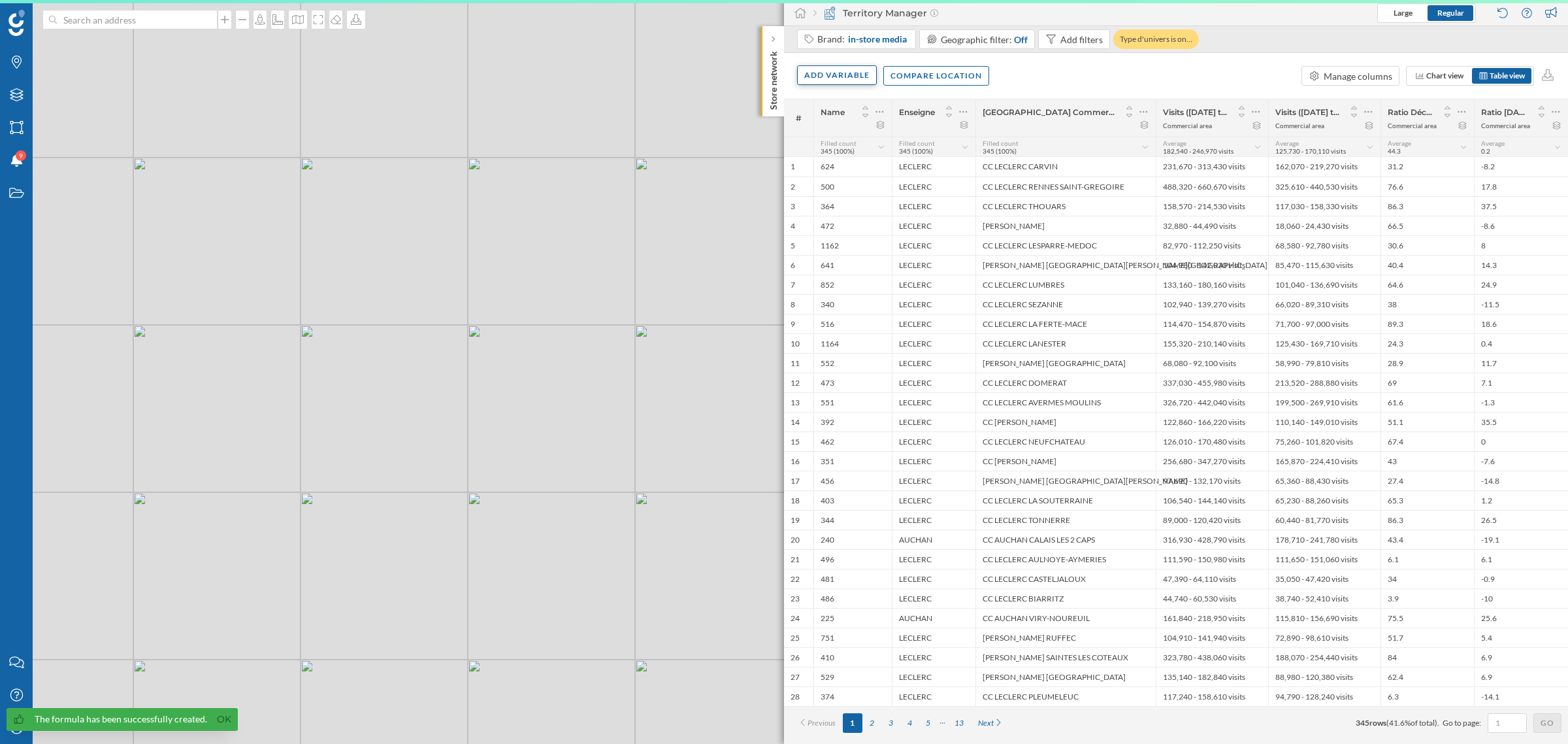
click at [844, 77] on div "Add variable" at bounding box center [836, 75] width 80 height 19
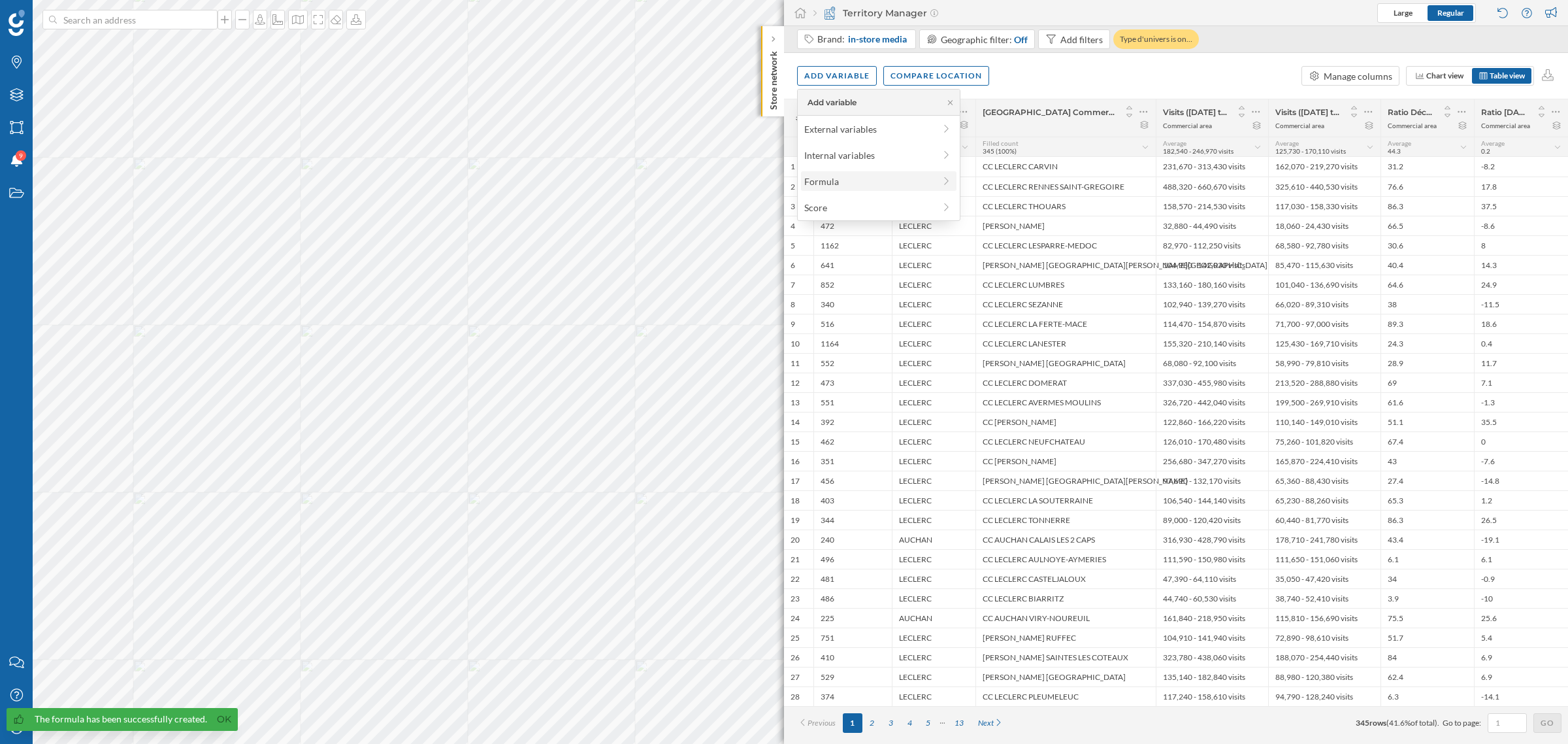
click at [844, 178] on div "Formula" at bounding box center [869, 181] width 130 height 14
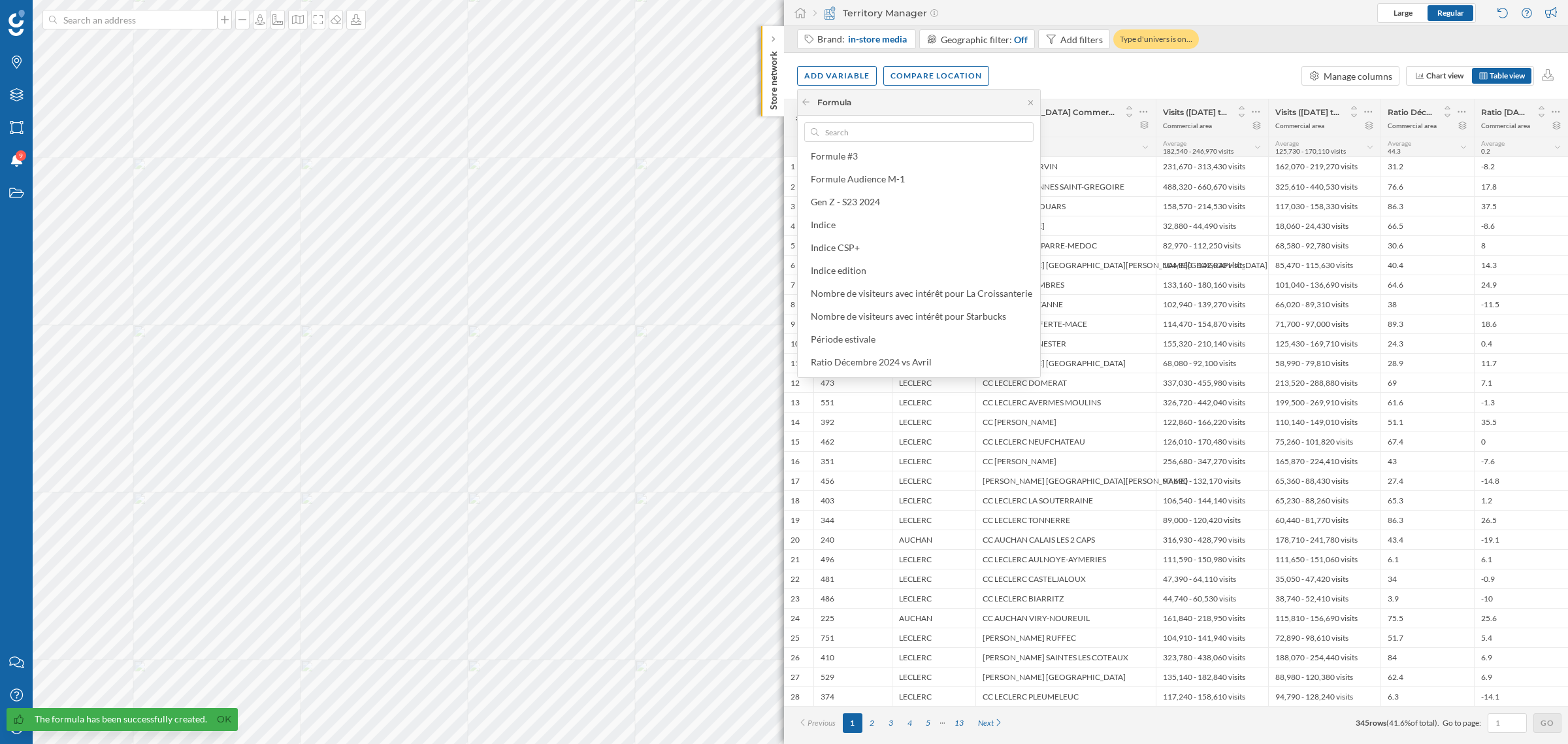
scroll to position [350, 0]
click at [923, 228] on div "Ratio Décembre 2024 vs Sept" at bounding box center [869, 228] width 119 height 11
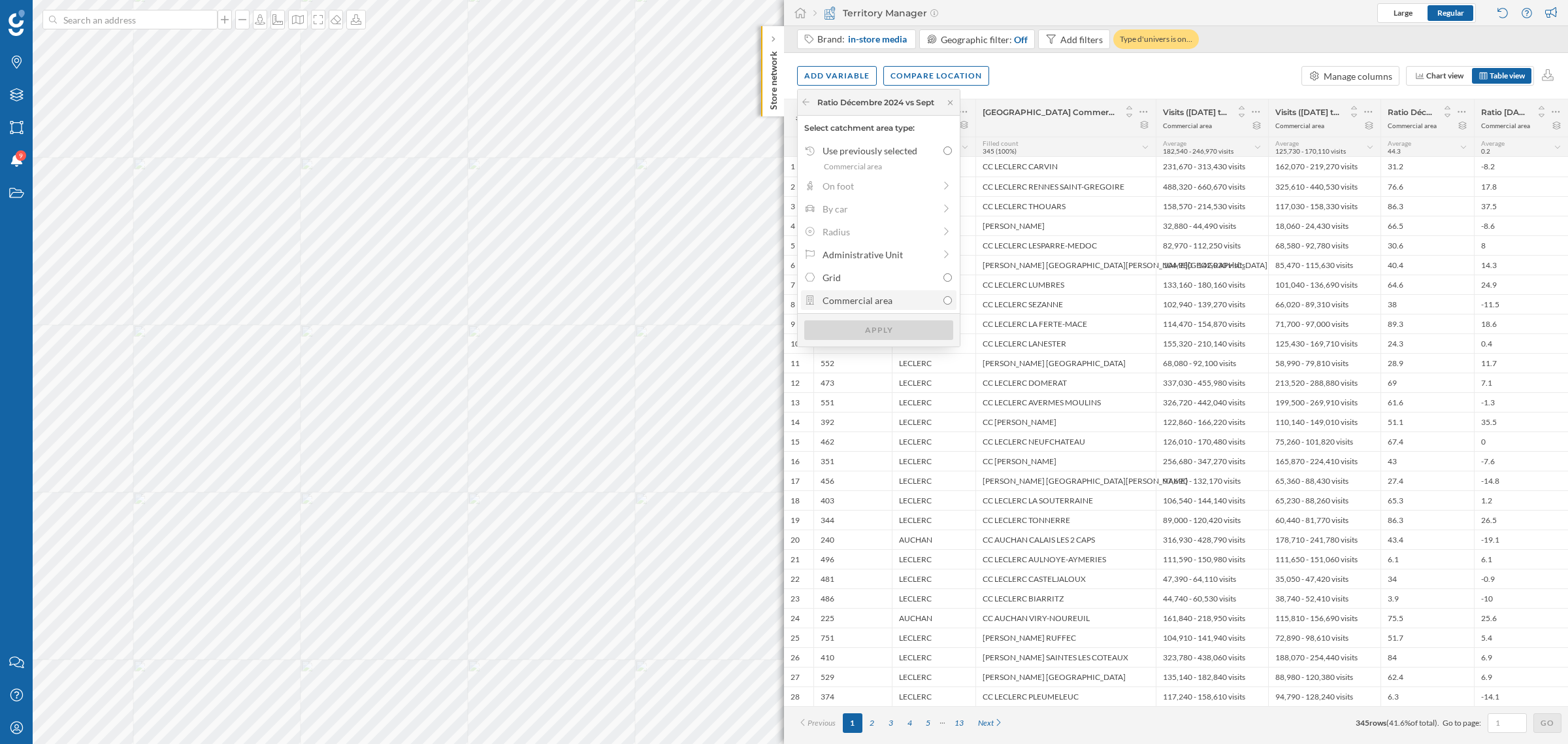
click at [882, 299] on div "Commercial area" at bounding box center [880, 300] width 115 height 14
click at [944, 299] on input "Commercial area" at bounding box center [948, 300] width 9 height 9
radio input "true"
click at [874, 332] on div "Apply" at bounding box center [878, 329] width 149 height 19
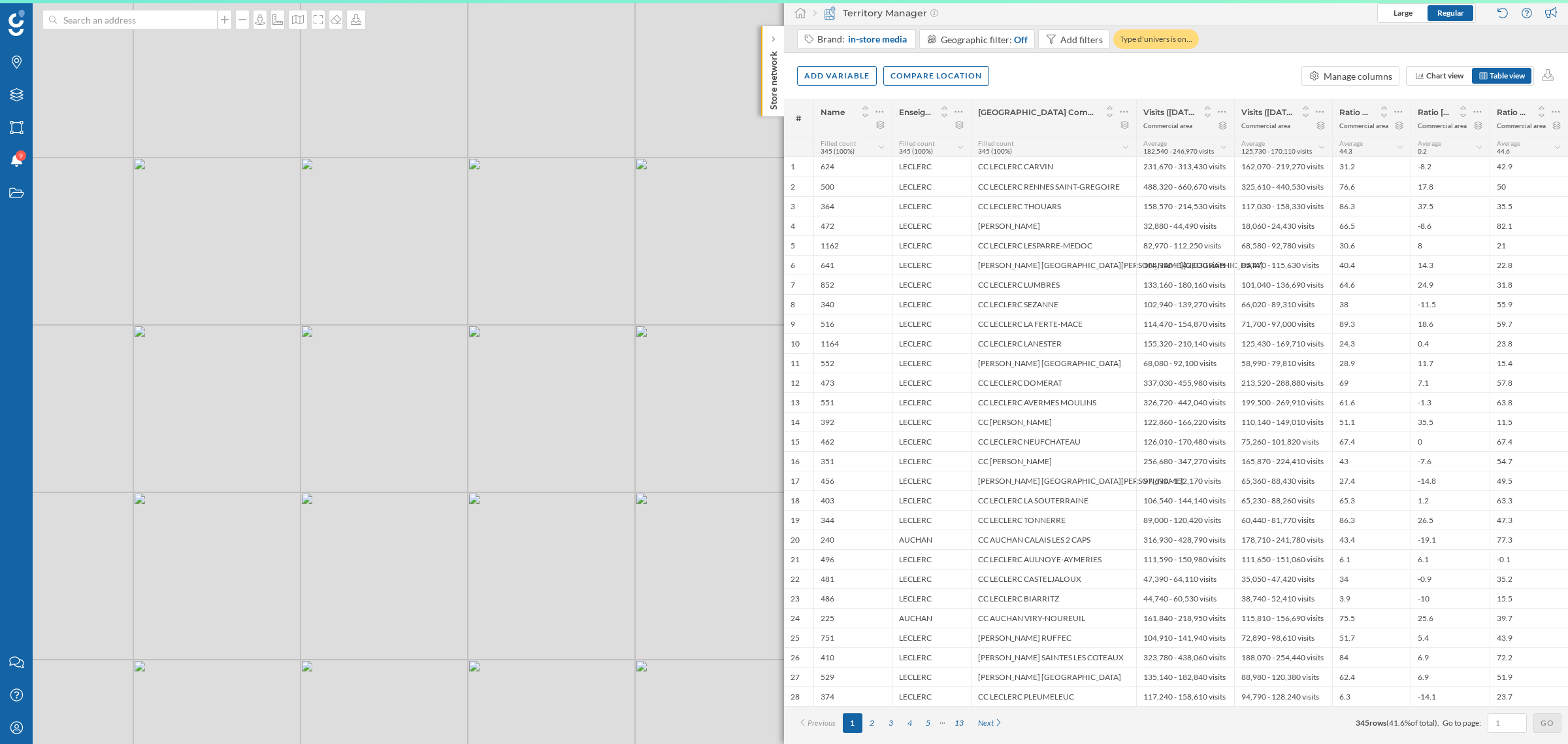
scroll to position [0, 0]
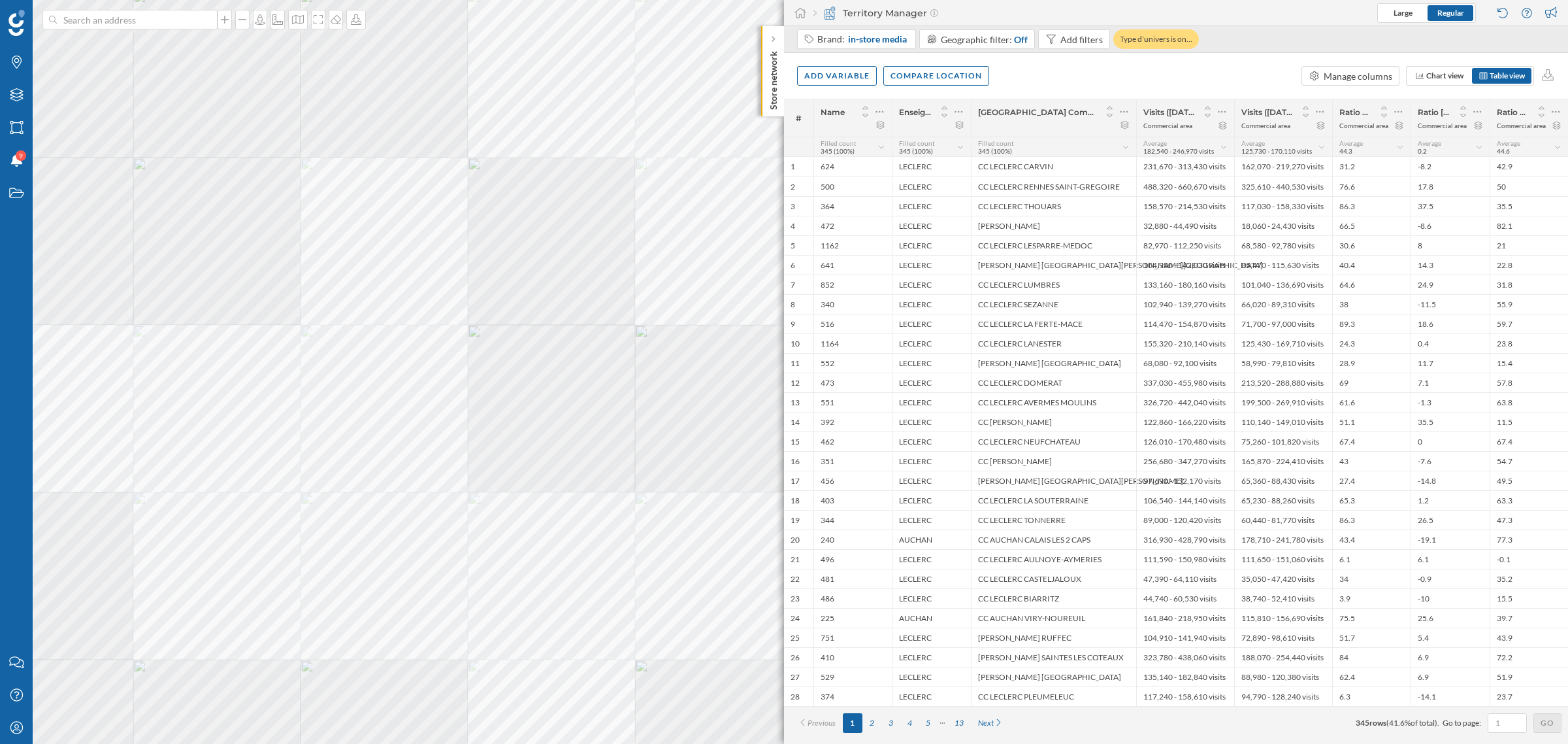
click at [1370, 86] on div "Add variable Compare location Manage columns Chart view Table view" at bounding box center [1176, 76] width 784 height 46
click at [1337, 78] on div "Manage columns" at bounding box center [1357, 76] width 69 height 14
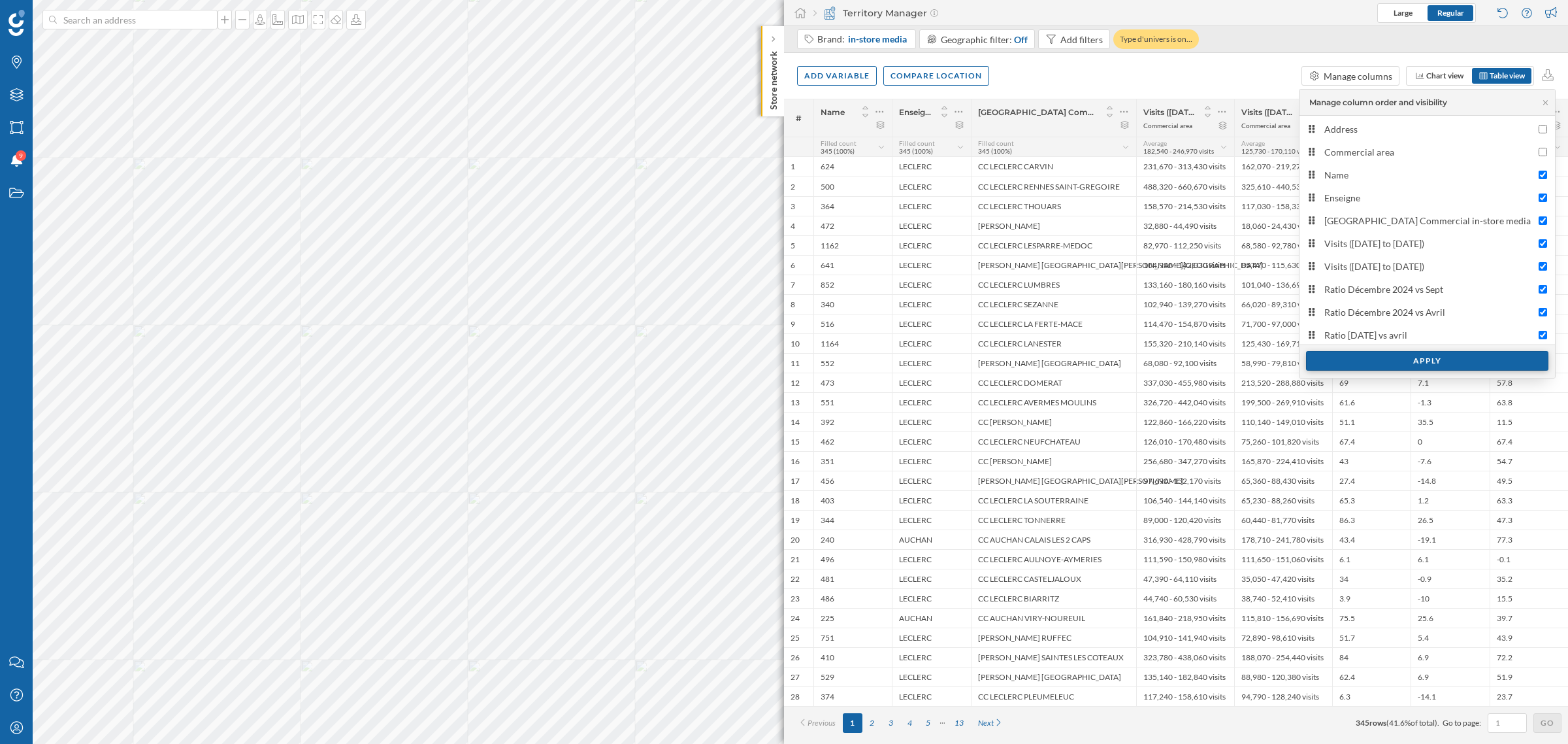
click at [1344, 356] on div "Apply" at bounding box center [1427, 361] width 243 height 19
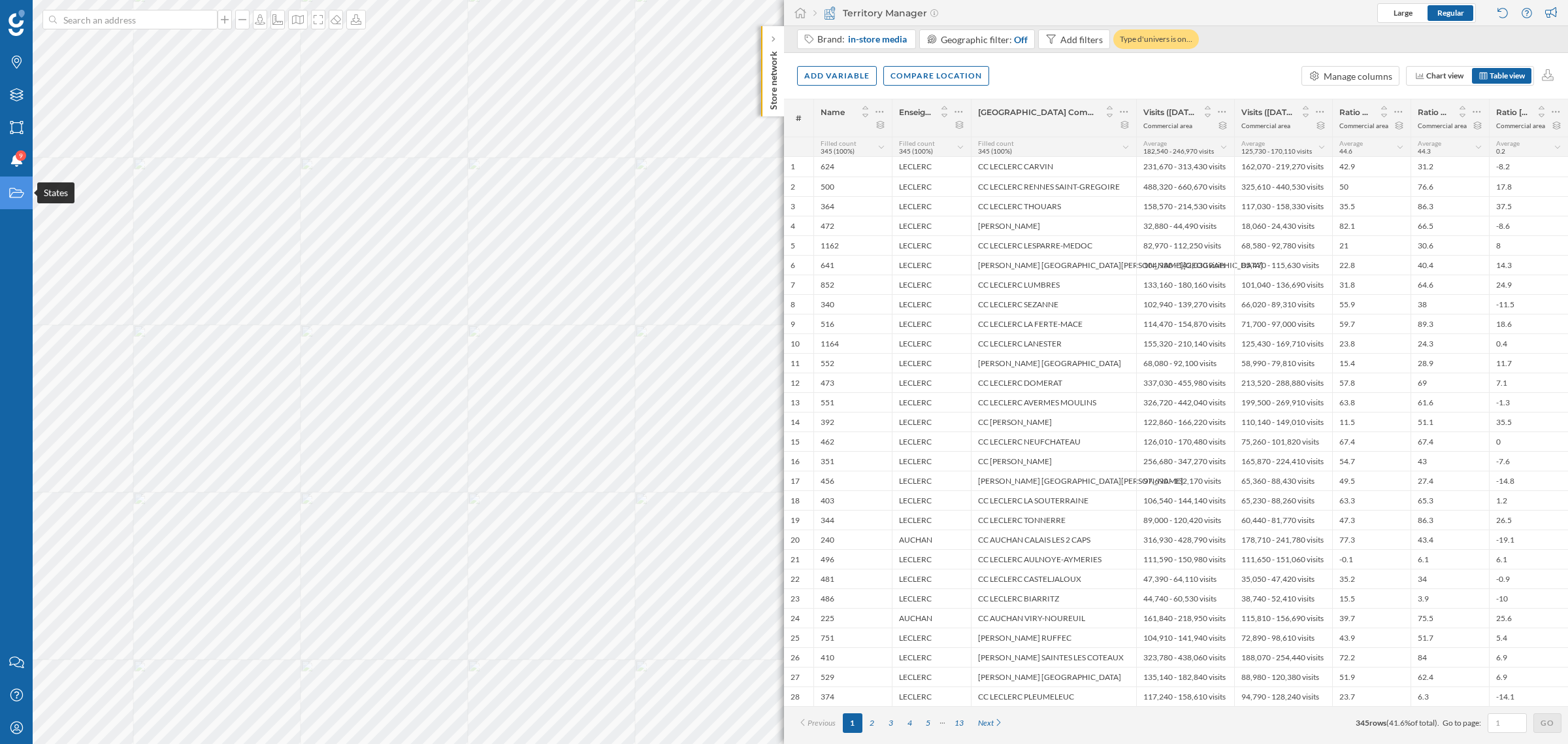
click at [5, 194] on div "States" at bounding box center [16, 193] width 32 height 32
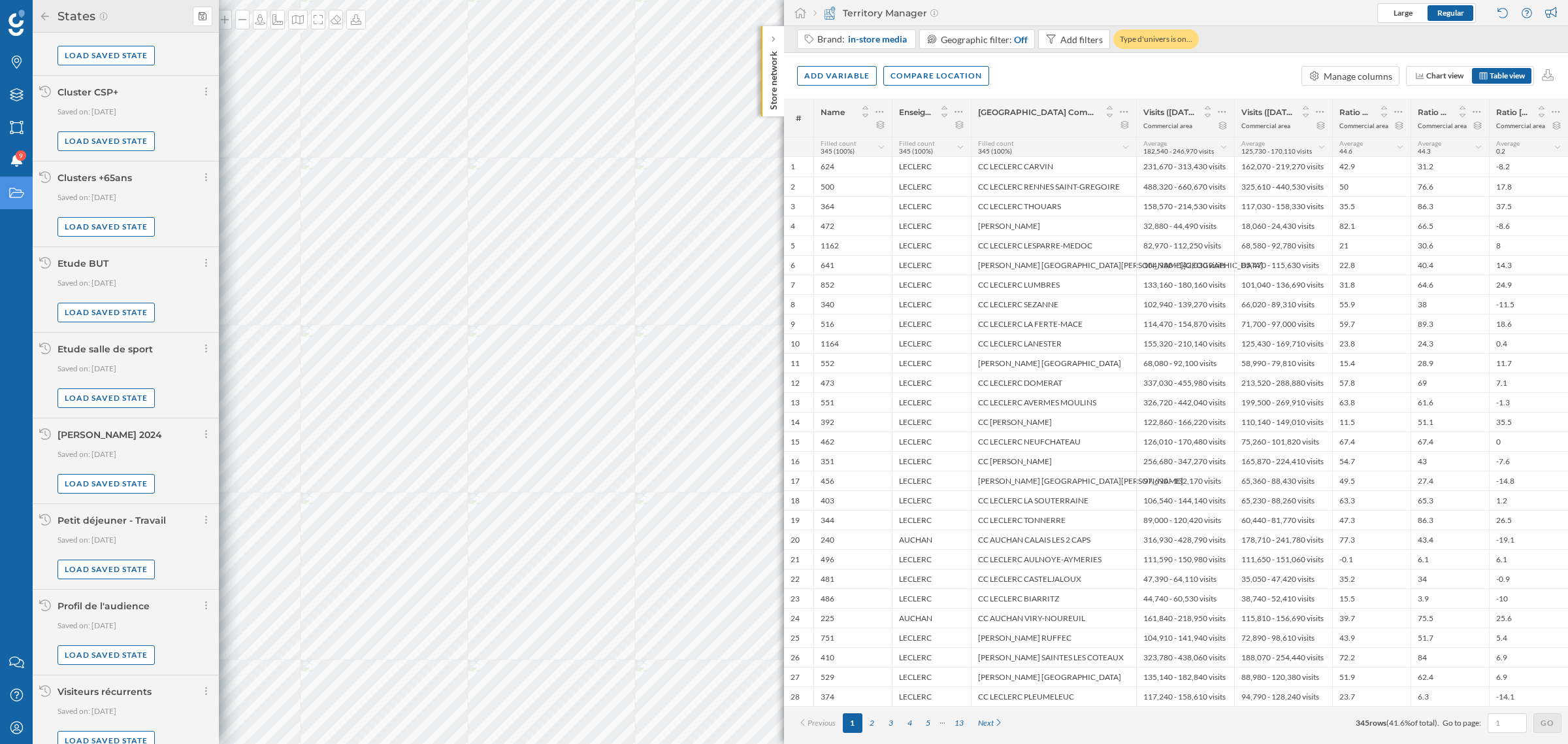
scroll to position [263, 0]
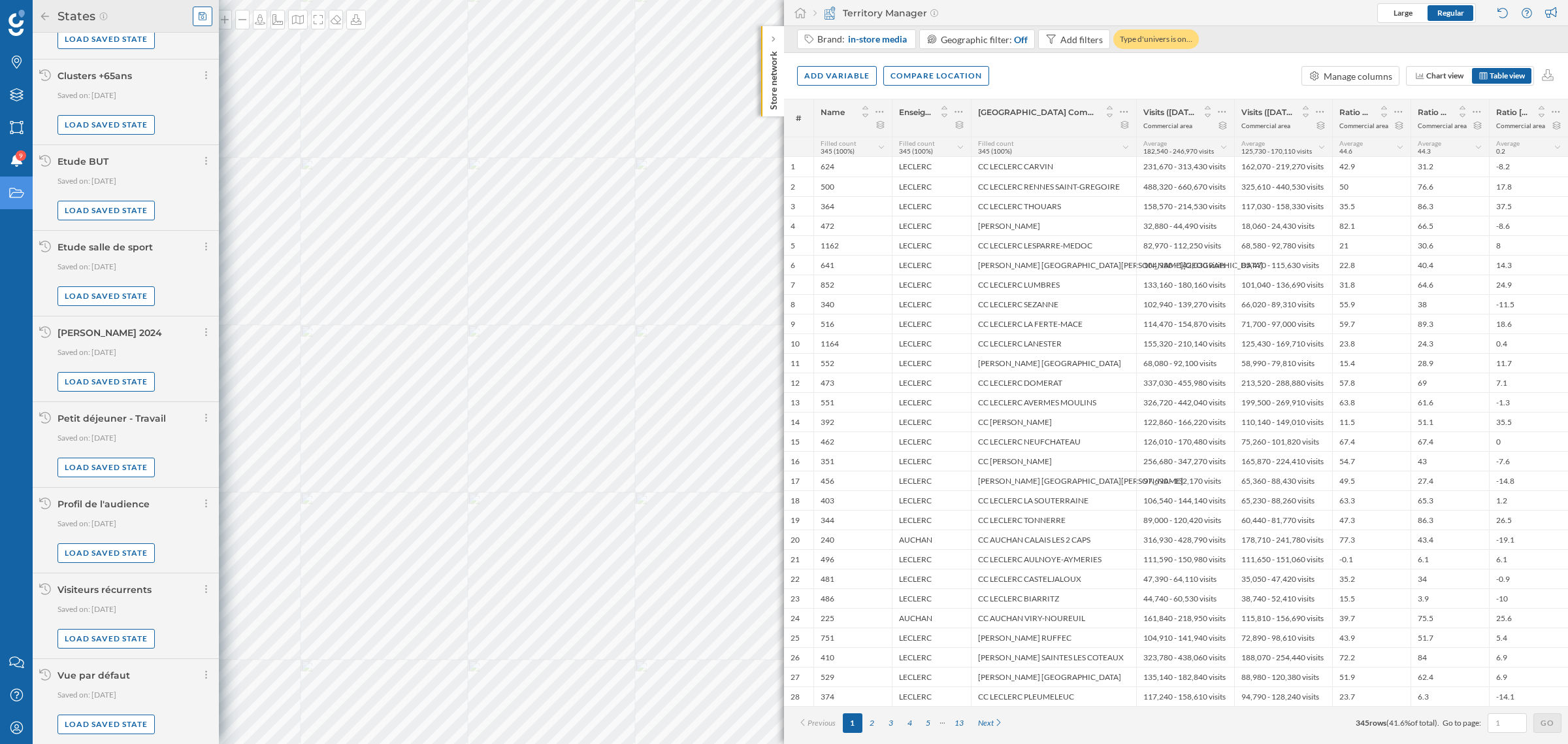
click at [204, 19] on icon at bounding box center [202, 16] width 8 height 8
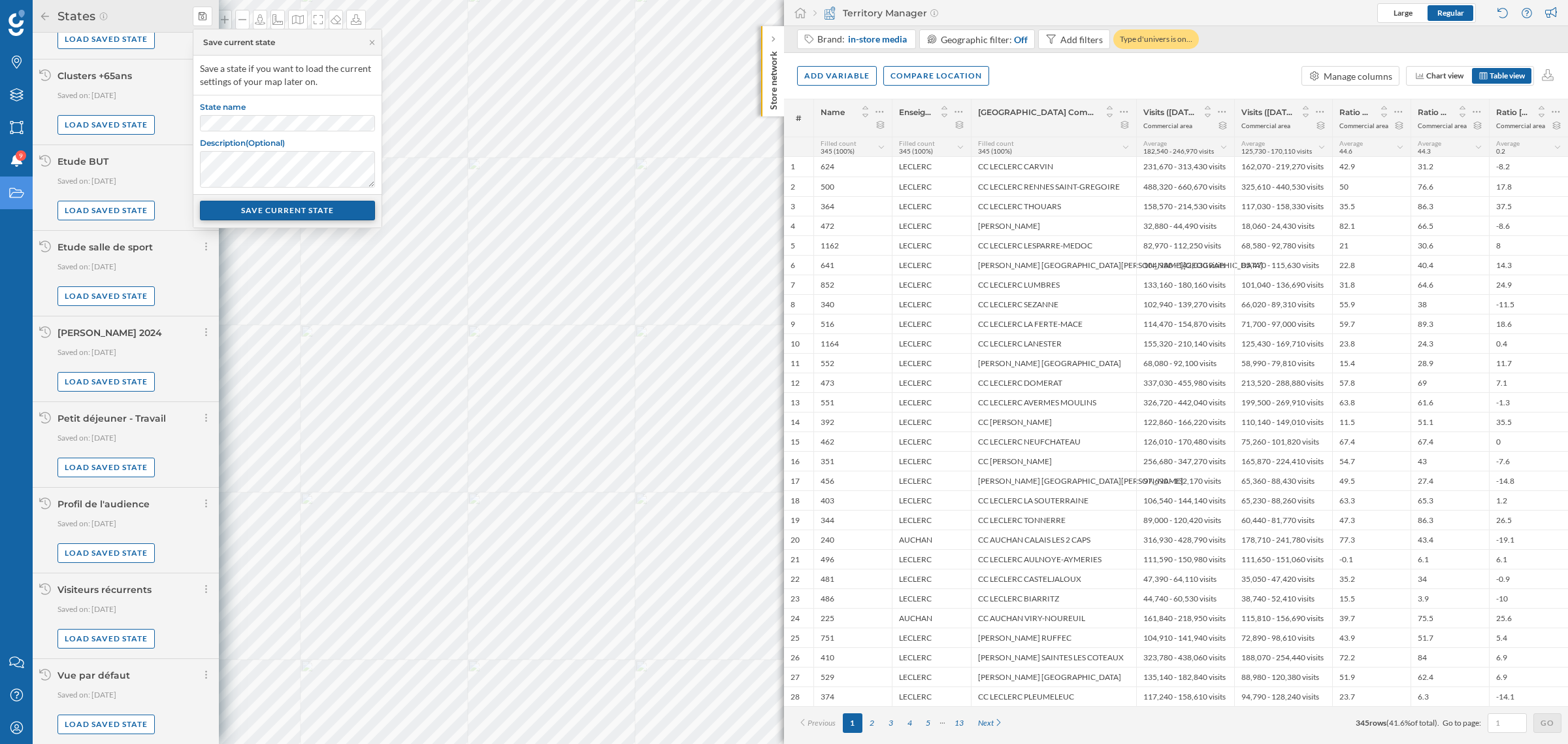
click at [298, 207] on div "SAVE CURRENT STATE" at bounding box center [287, 211] width 175 height 19
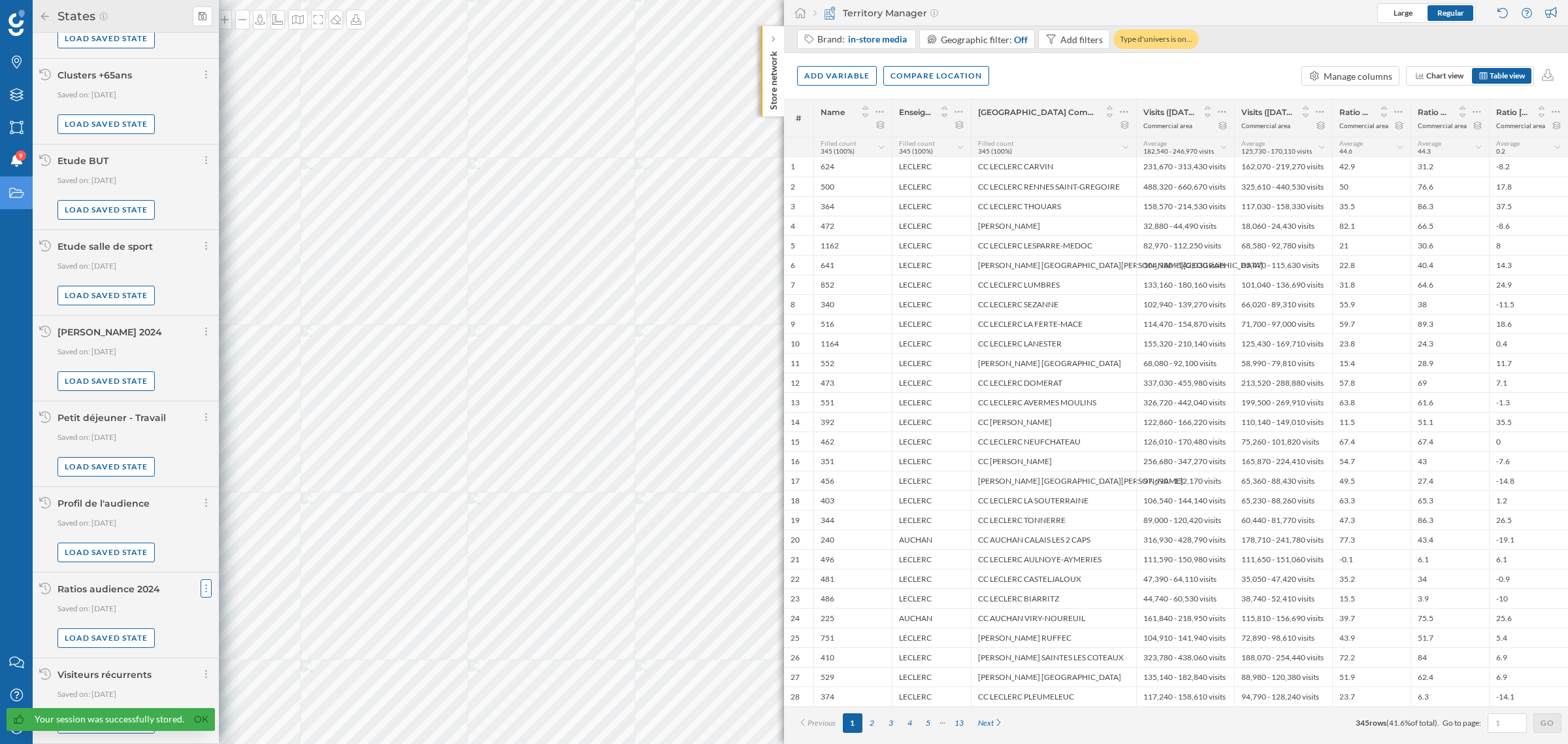
click at [205, 587] on icon at bounding box center [206, 588] width 2 height 8
click at [260, 614] on span "Share current state" at bounding box center [244, 616] width 77 height 11
click at [236, 650] on label "User email" at bounding box center [258, 643] width 107 height 16
click at [236, 652] on input "User email" at bounding box center [258, 660] width 107 height 16
paste input "[EMAIL_ADDRESS][DOMAIN_NAME]"
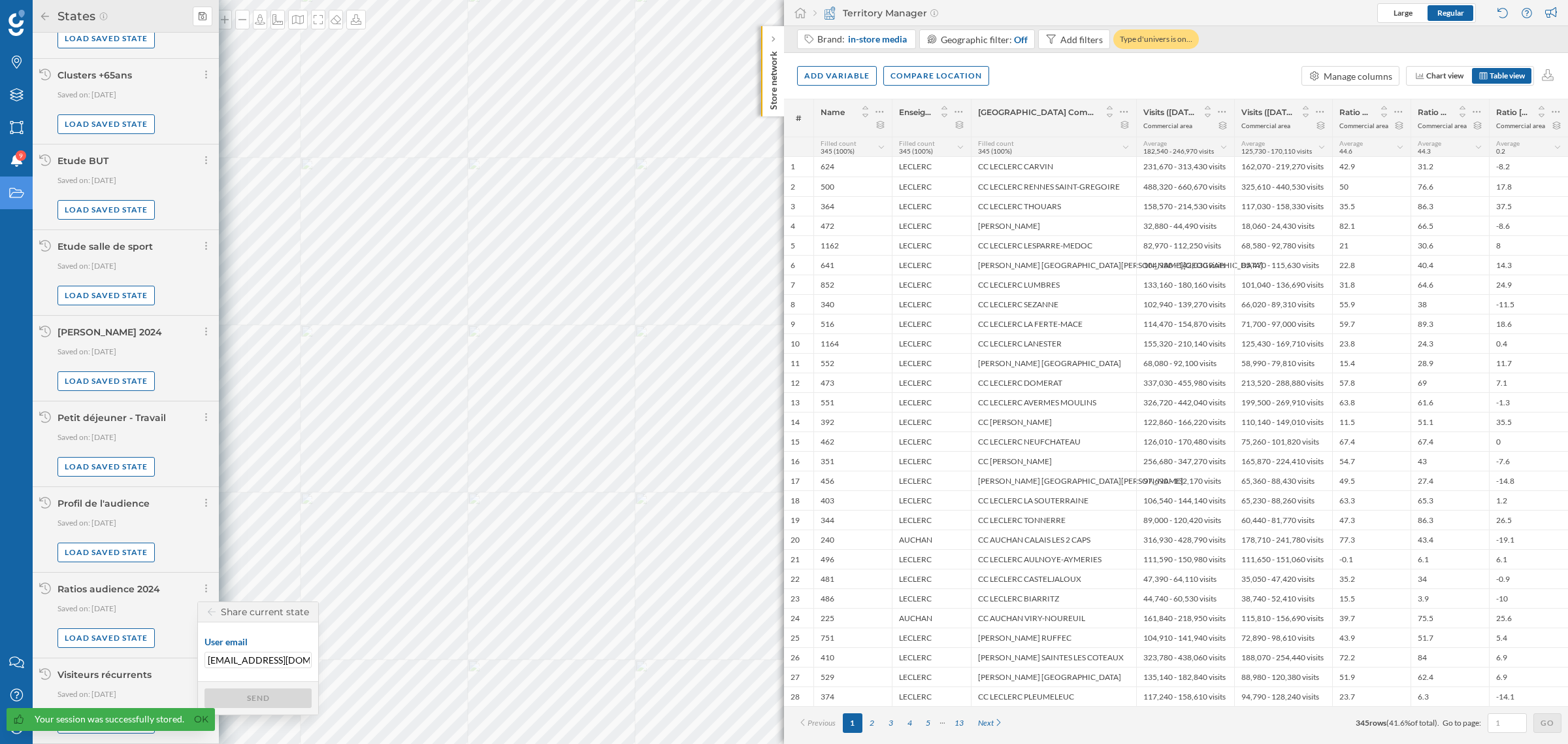
scroll to position [0, 29]
type input "[EMAIL_ADDRESS][DOMAIN_NAME]"
click at [255, 703] on div "Send" at bounding box center [258, 697] width 107 height 19
